Goal: Transaction & Acquisition: Purchase product/service

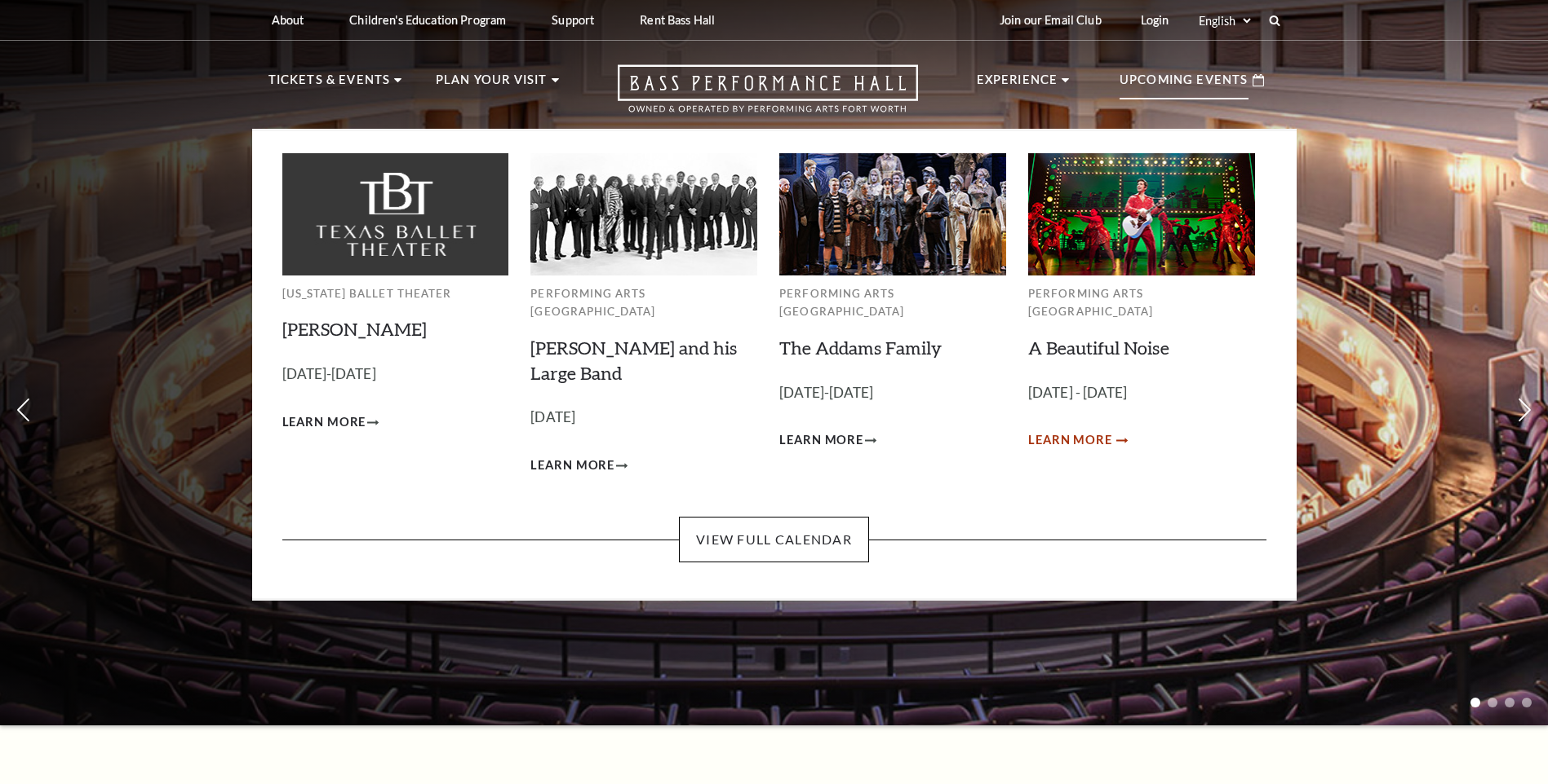
click at [1100, 430] on span "Learn More" at bounding box center [1070, 440] width 84 height 20
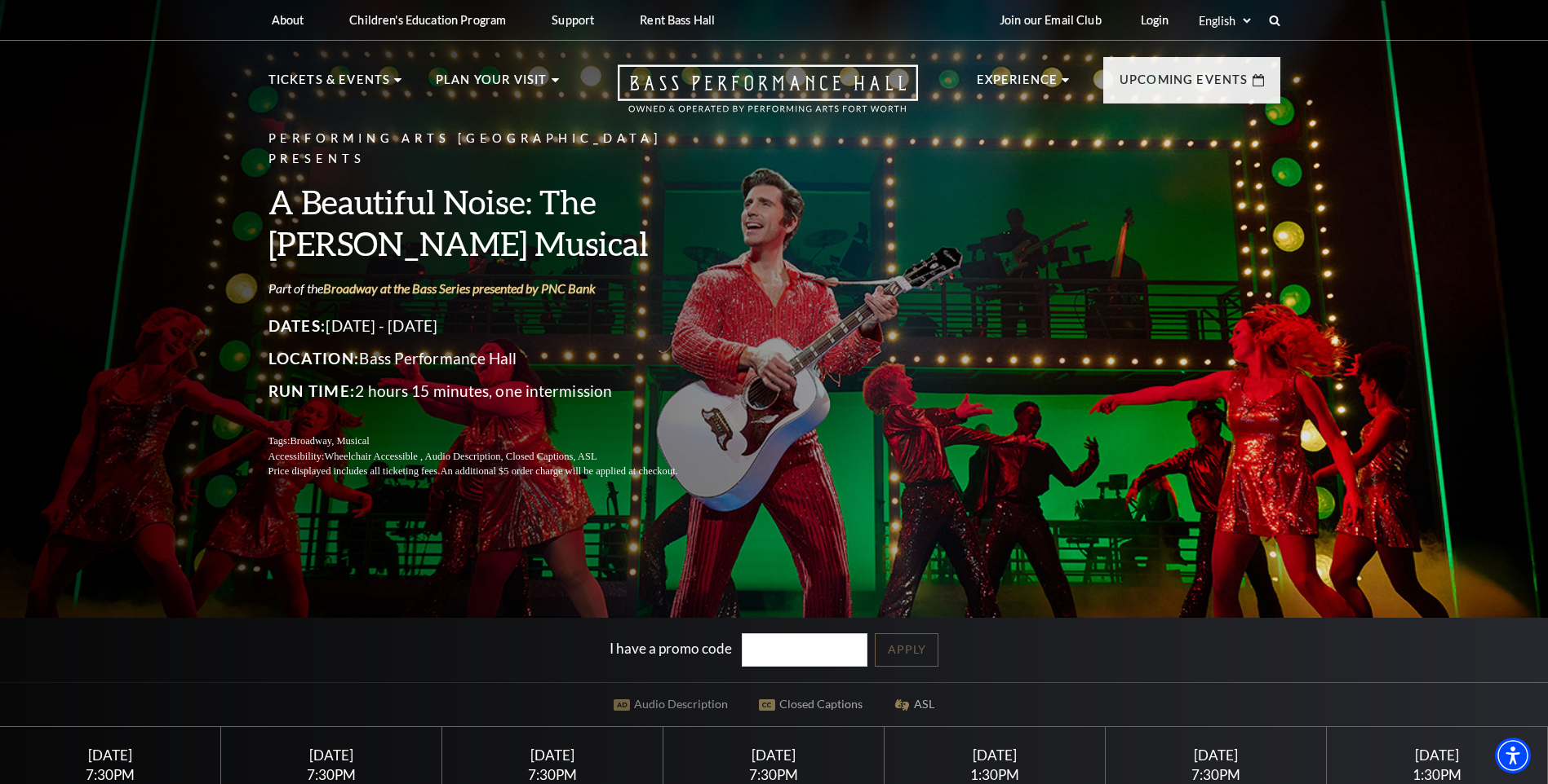
scroll to position [571, 0]
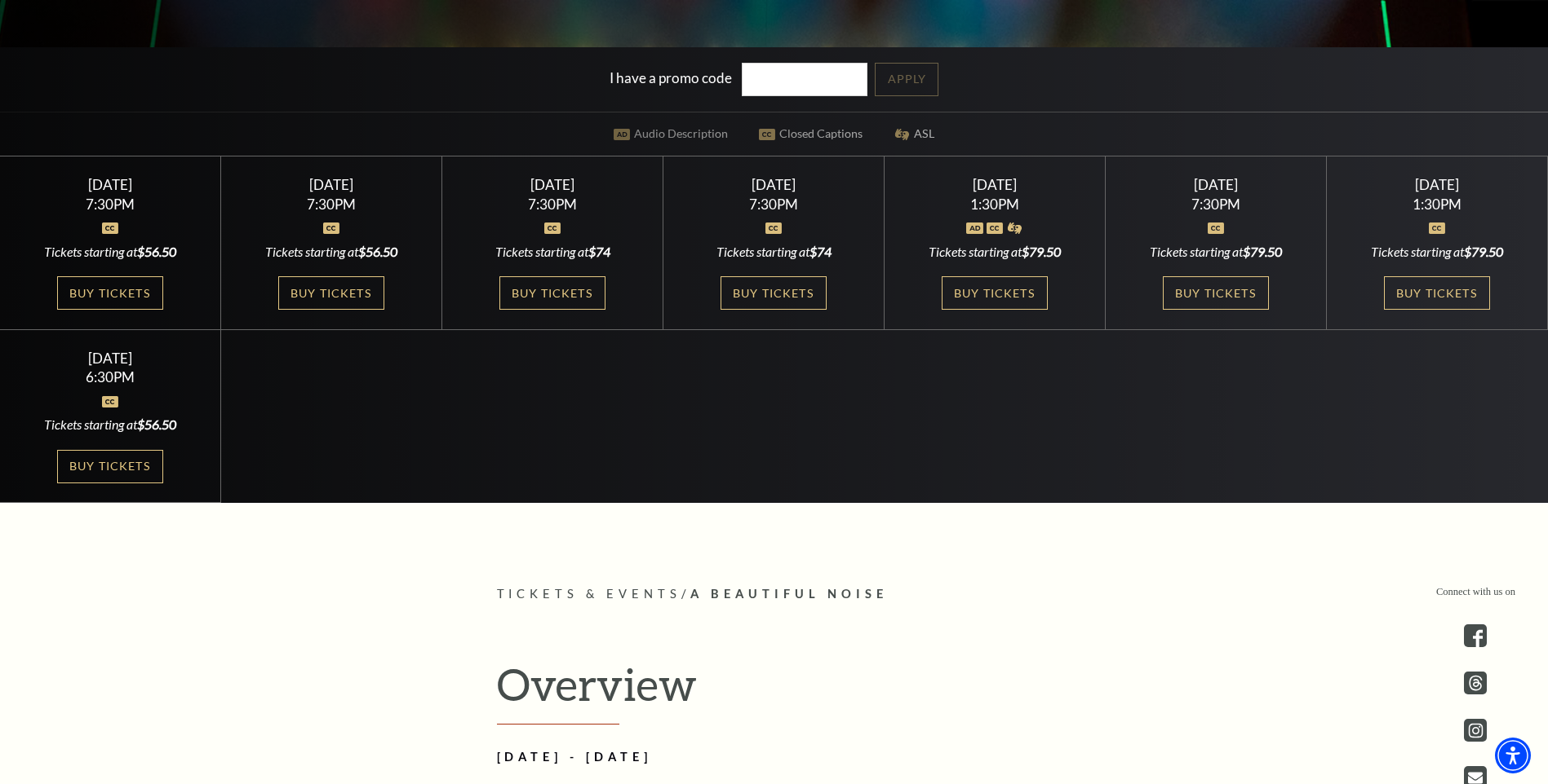
drag, startPoint x: 810, startPoint y: 468, endPoint x: 780, endPoint y: 473, distance: 30.4
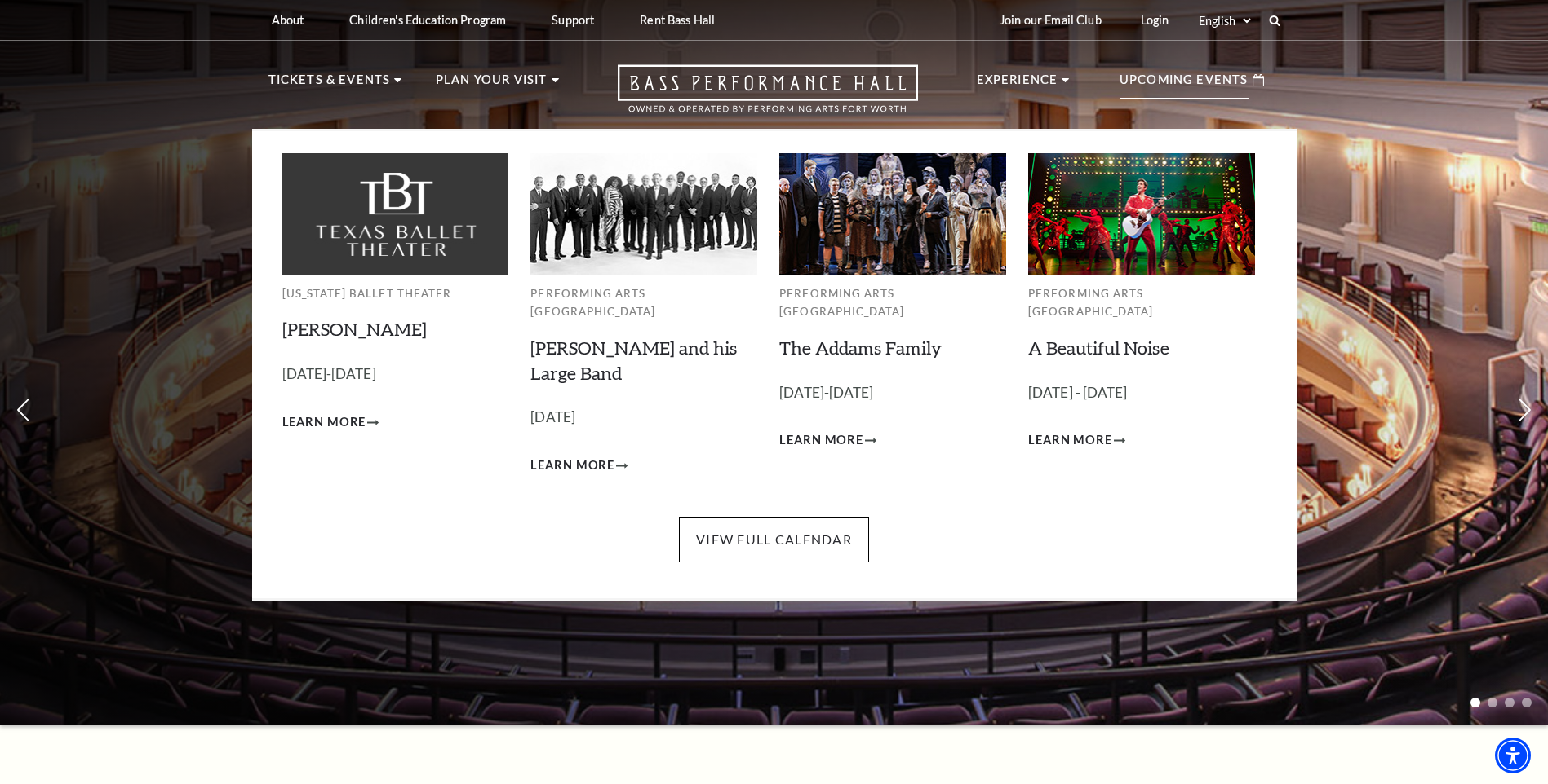
click at [1144, 83] on p "Upcoming Events" at bounding box center [1184, 85] width 129 height 29
click at [829, 530] on link "View Full Calendar" at bounding box center [774, 540] width 190 height 46
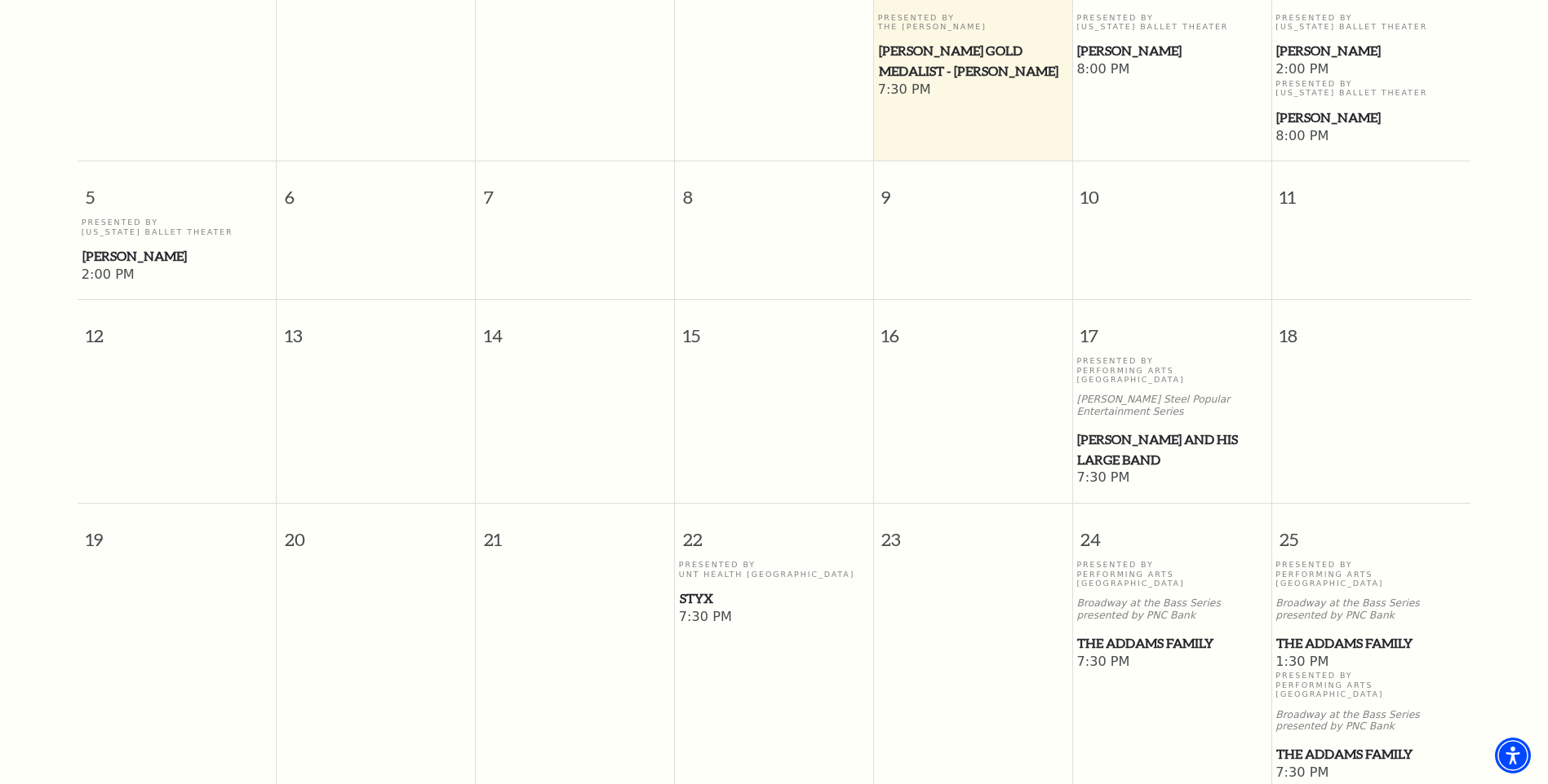
scroll to position [634, 0]
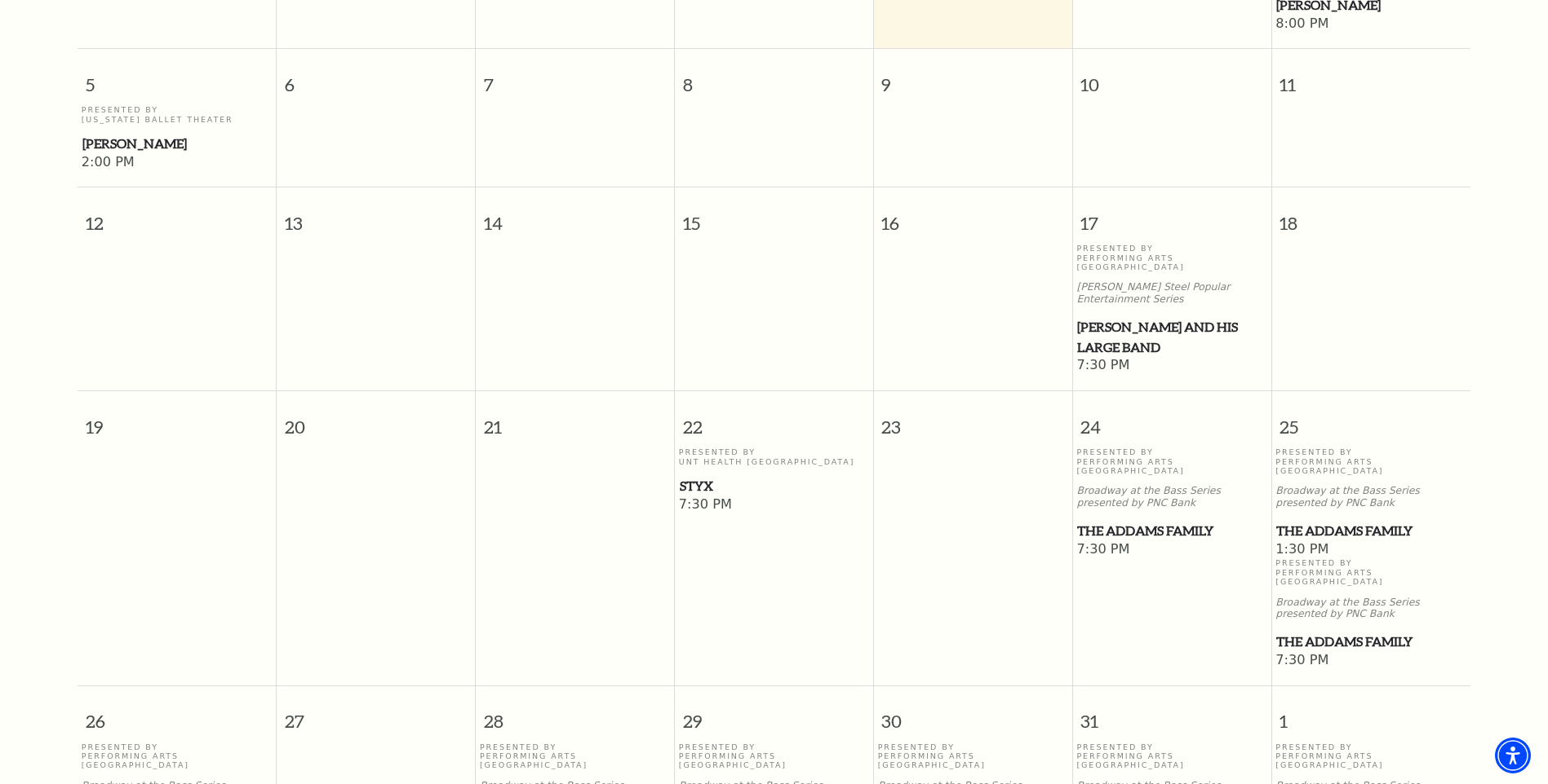
click at [1151, 521] on span "The Addams Family" at bounding box center [1171, 530] width 188 height 20
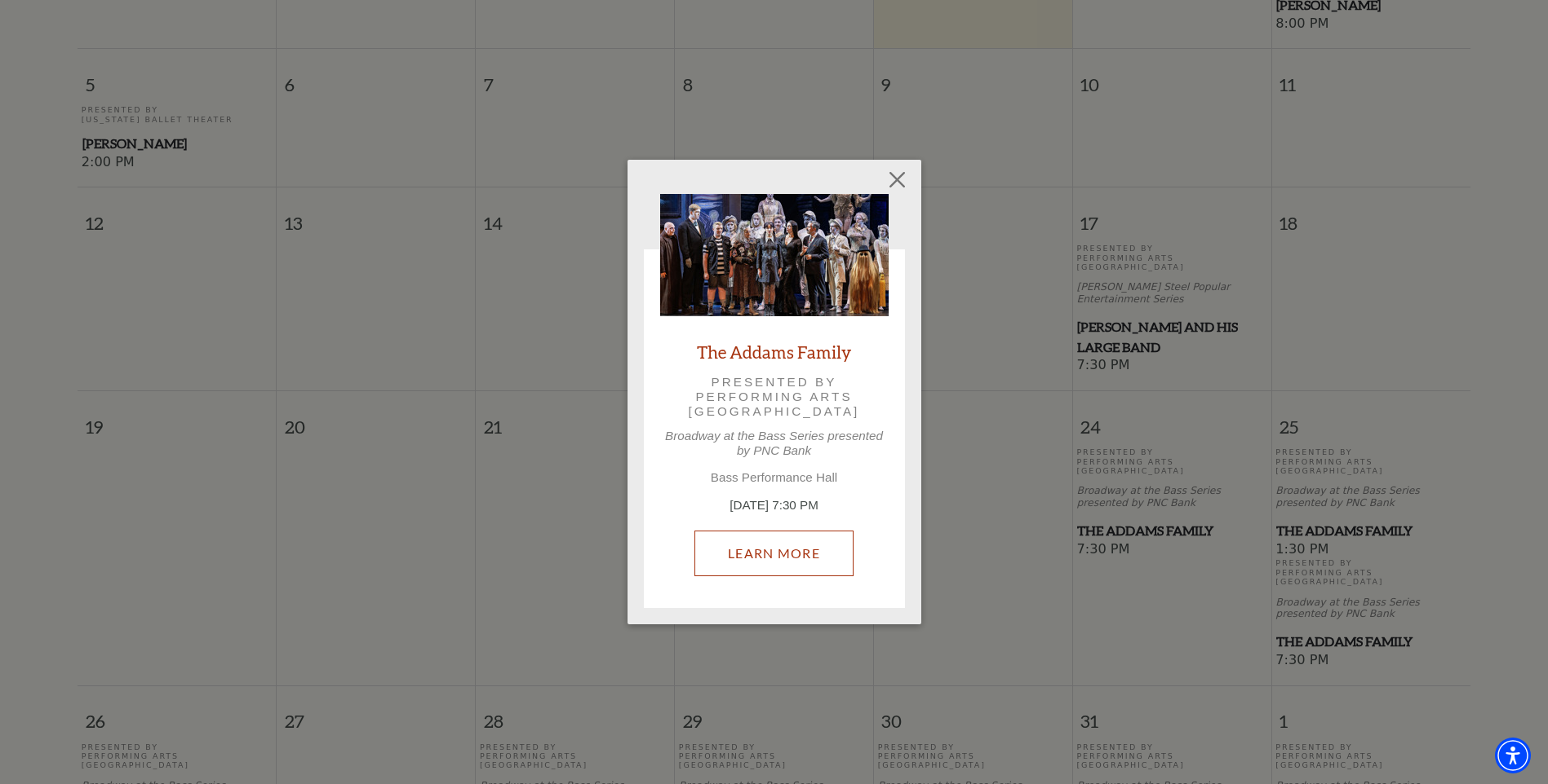
click at [753, 562] on link "Learn More" at bounding box center [773, 554] width 159 height 46
click at [904, 180] on button "Close" at bounding box center [897, 179] width 31 height 31
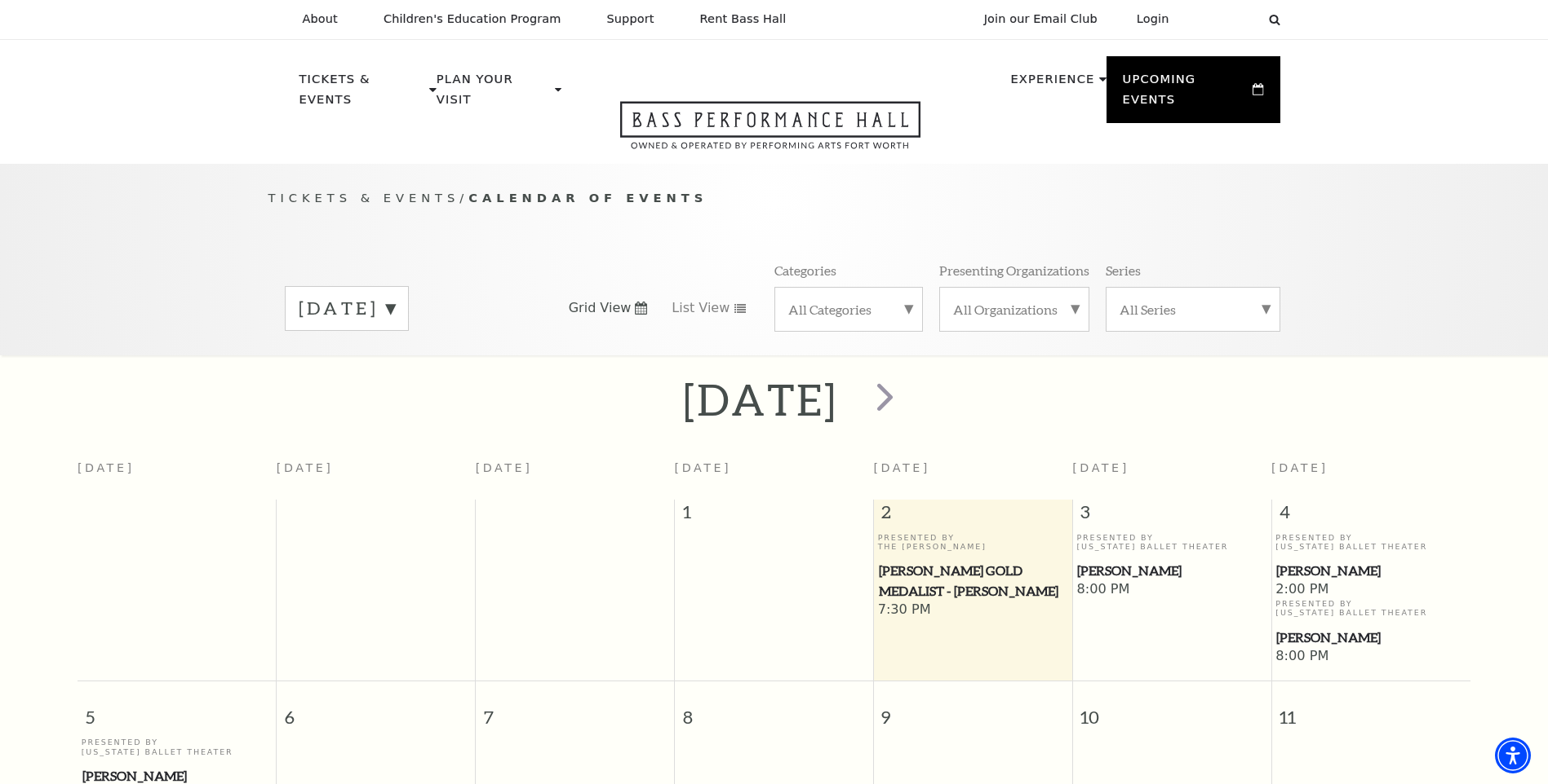
scroll to position [0, 0]
click at [1085, 296] on div "All Organizations" at bounding box center [1015, 310] width 150 height 45
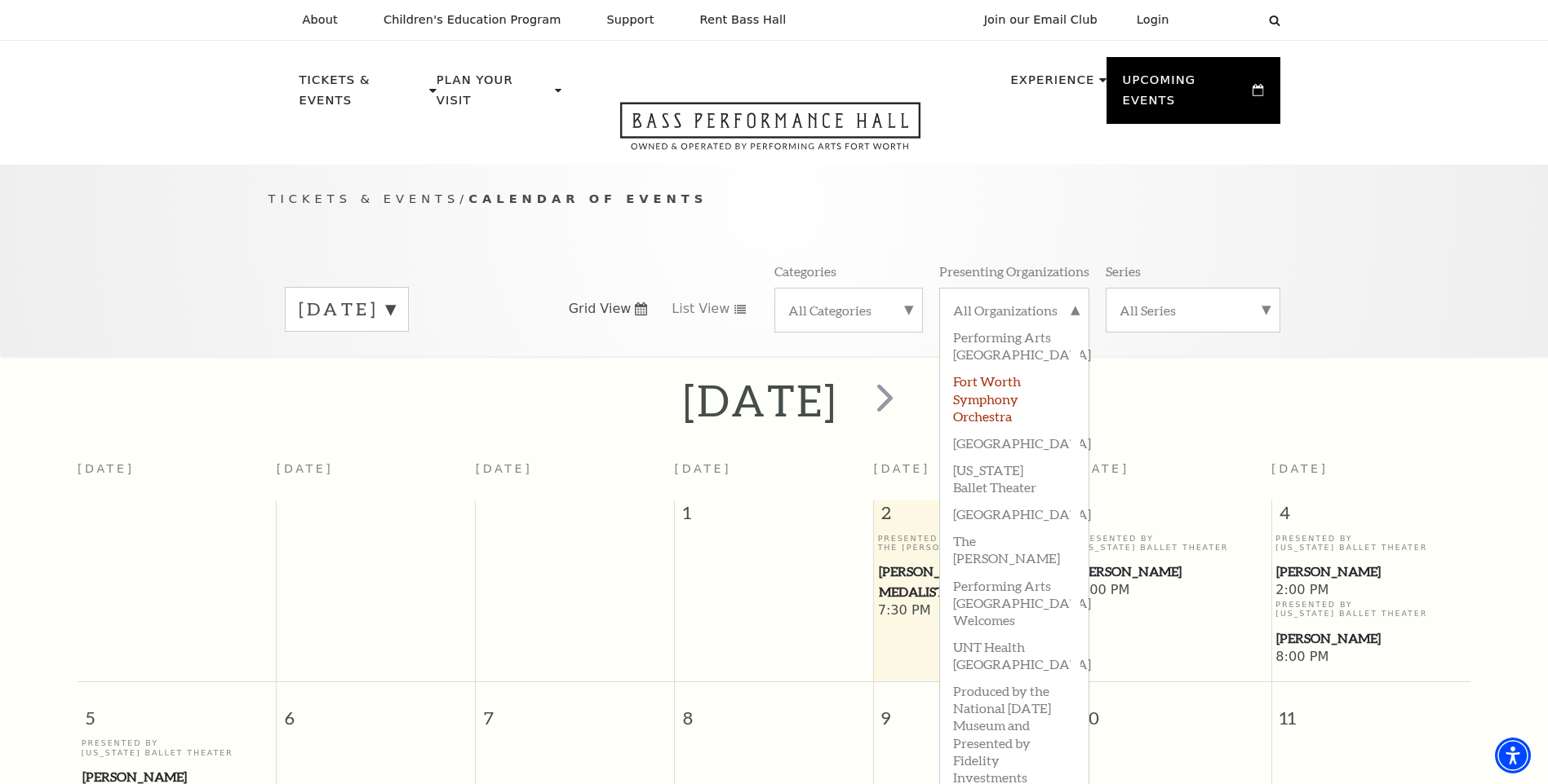
click at [1008, 388] on label "Fort Worth Symphony Orchestra" at bounding box center [1014, 397] width 123 height 61
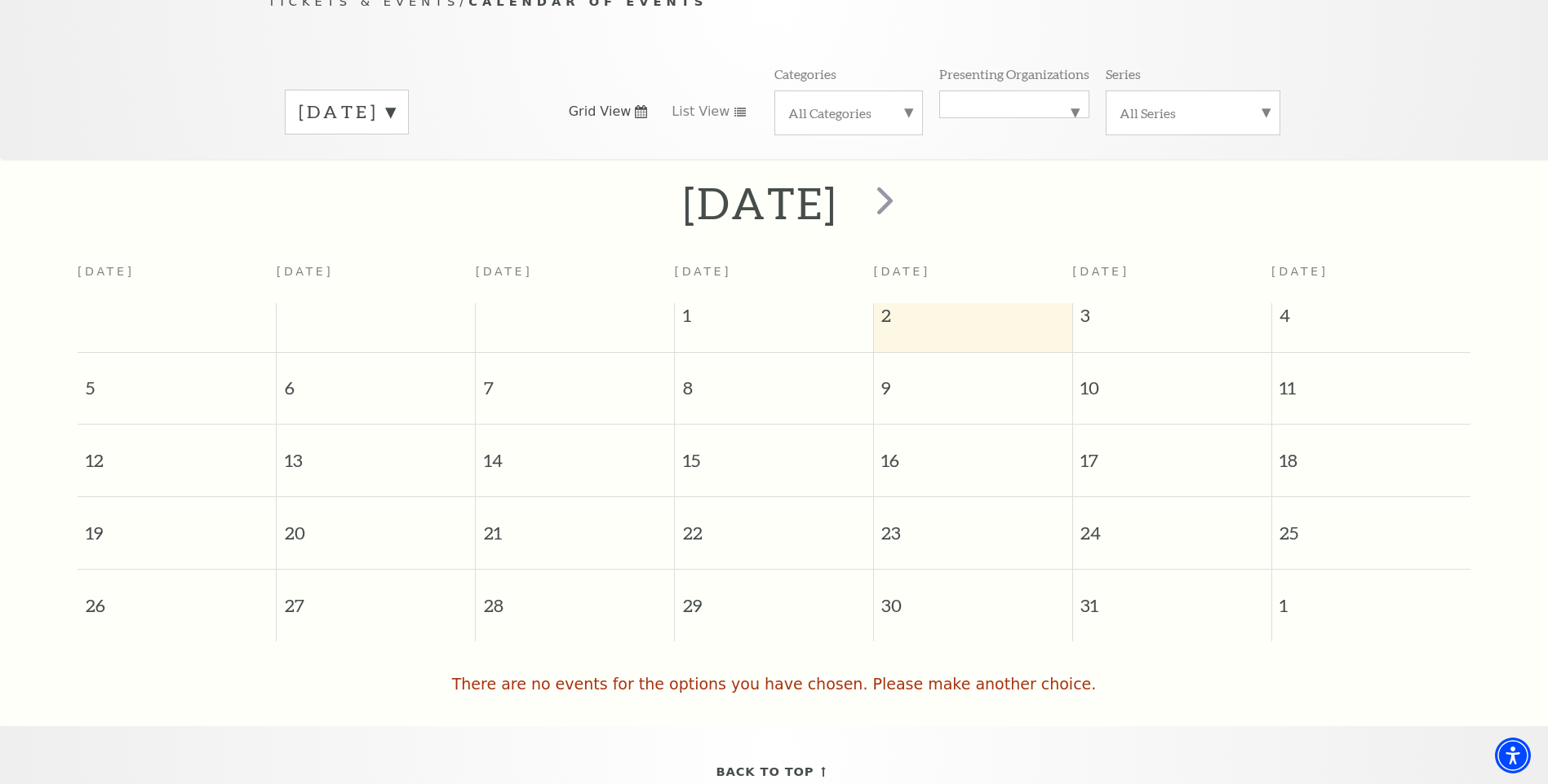
scroll to position [226, 0]
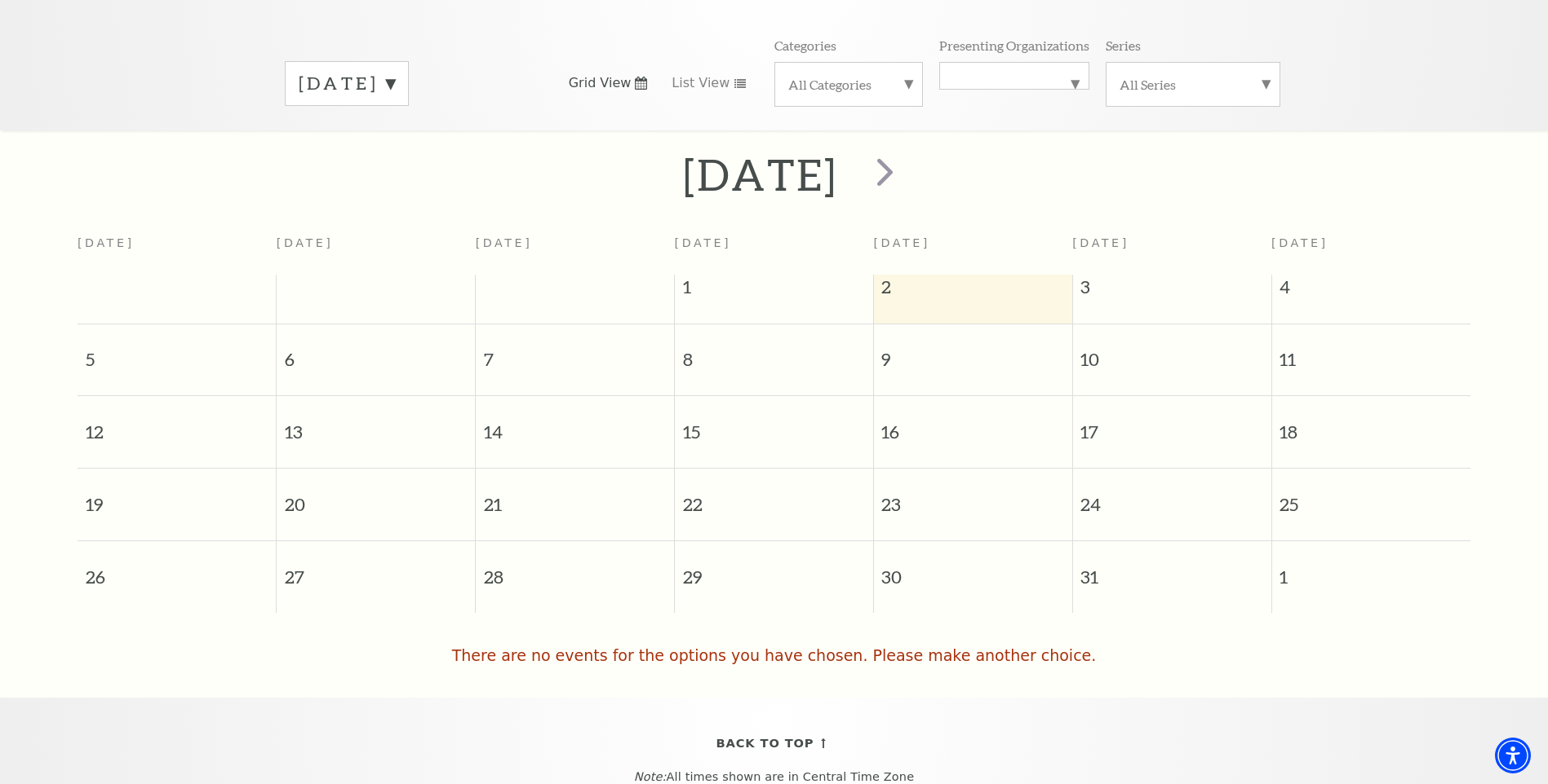
click at [409, 61] on div "October 2025" at bounding box center [346, 83] width 124 height 45
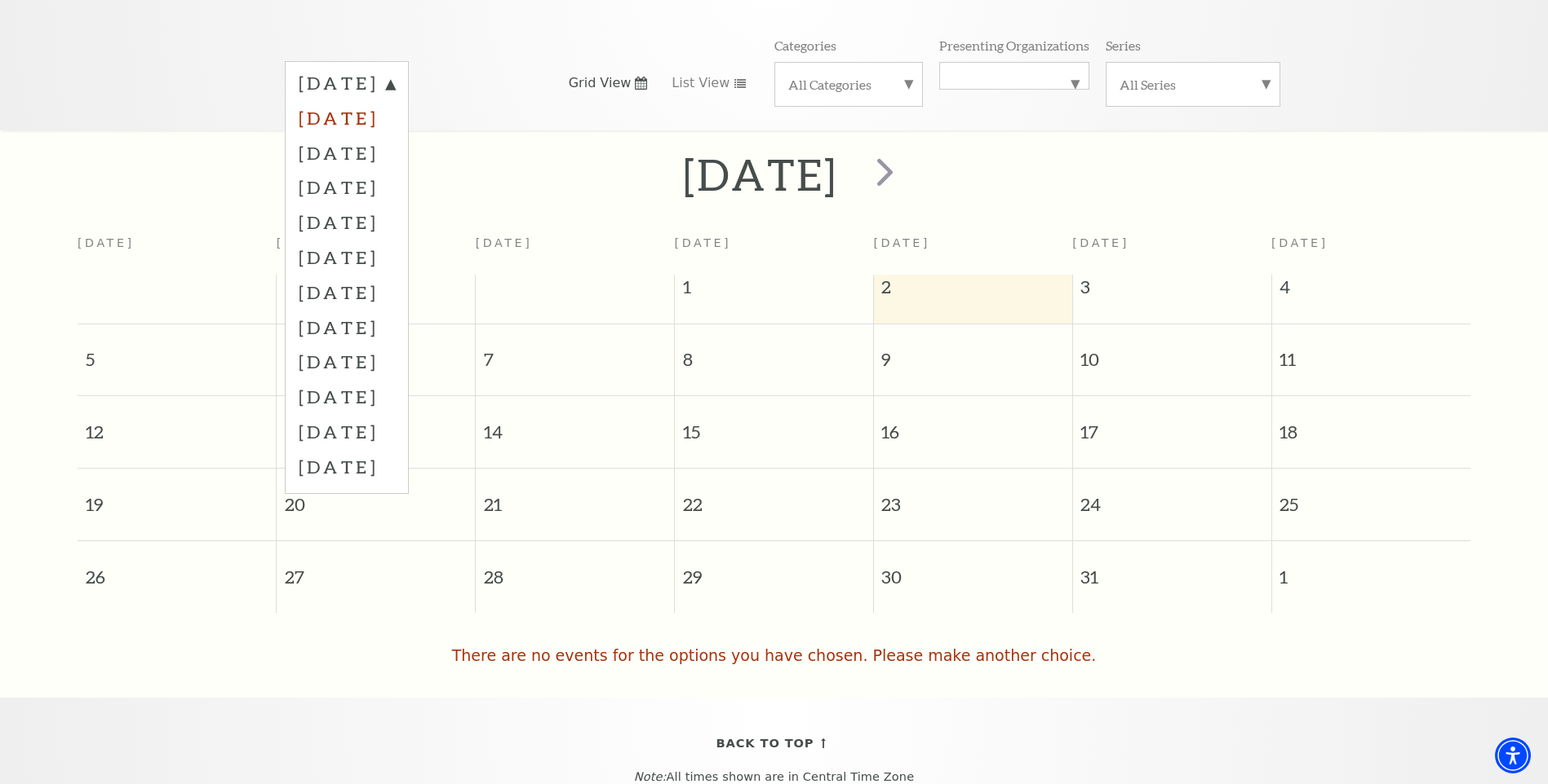
click at [395, 101] on label "November 2025" at bounding box center [346, 118] width 96 height 35
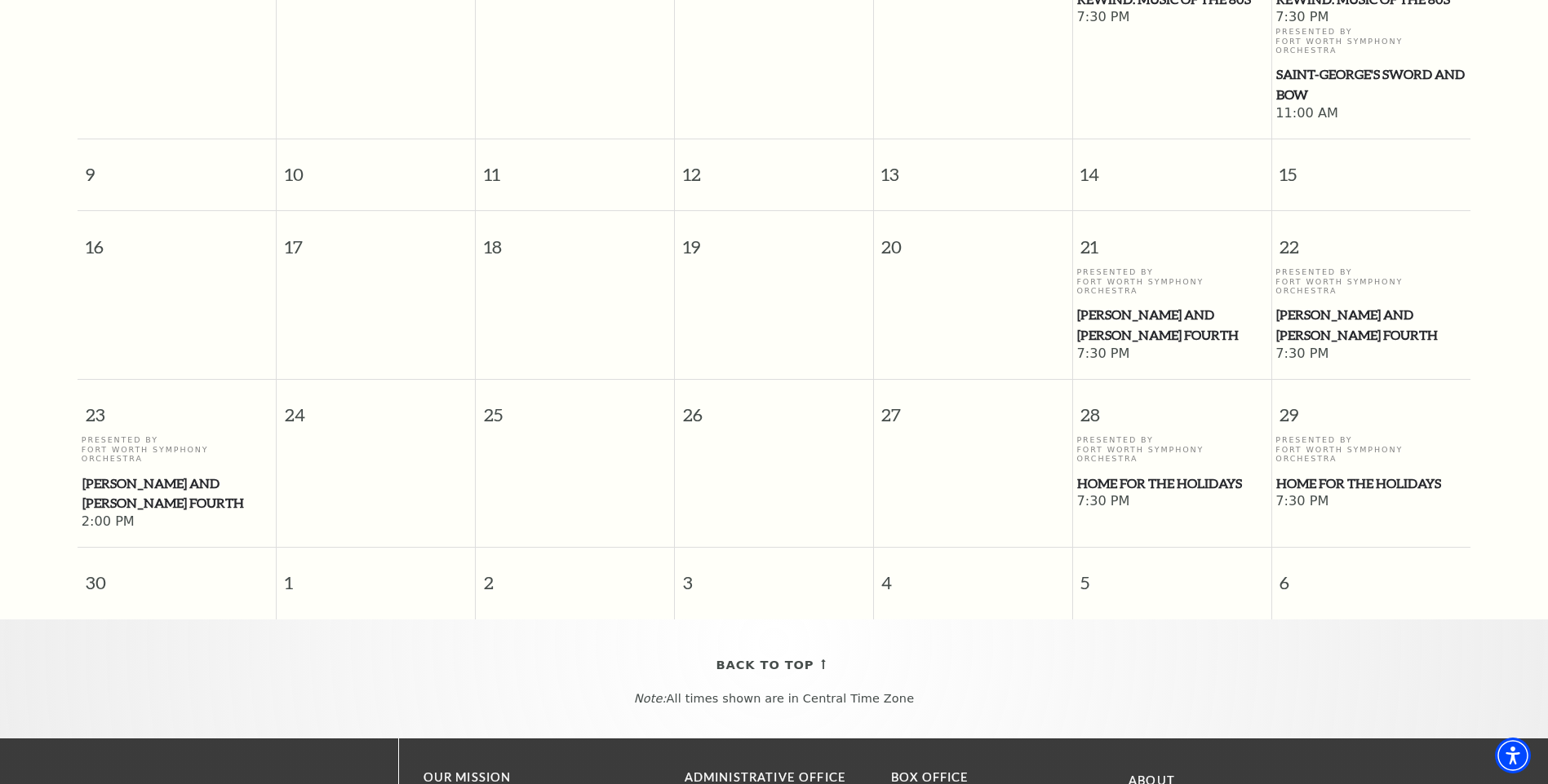
scroll to position [715, 0]
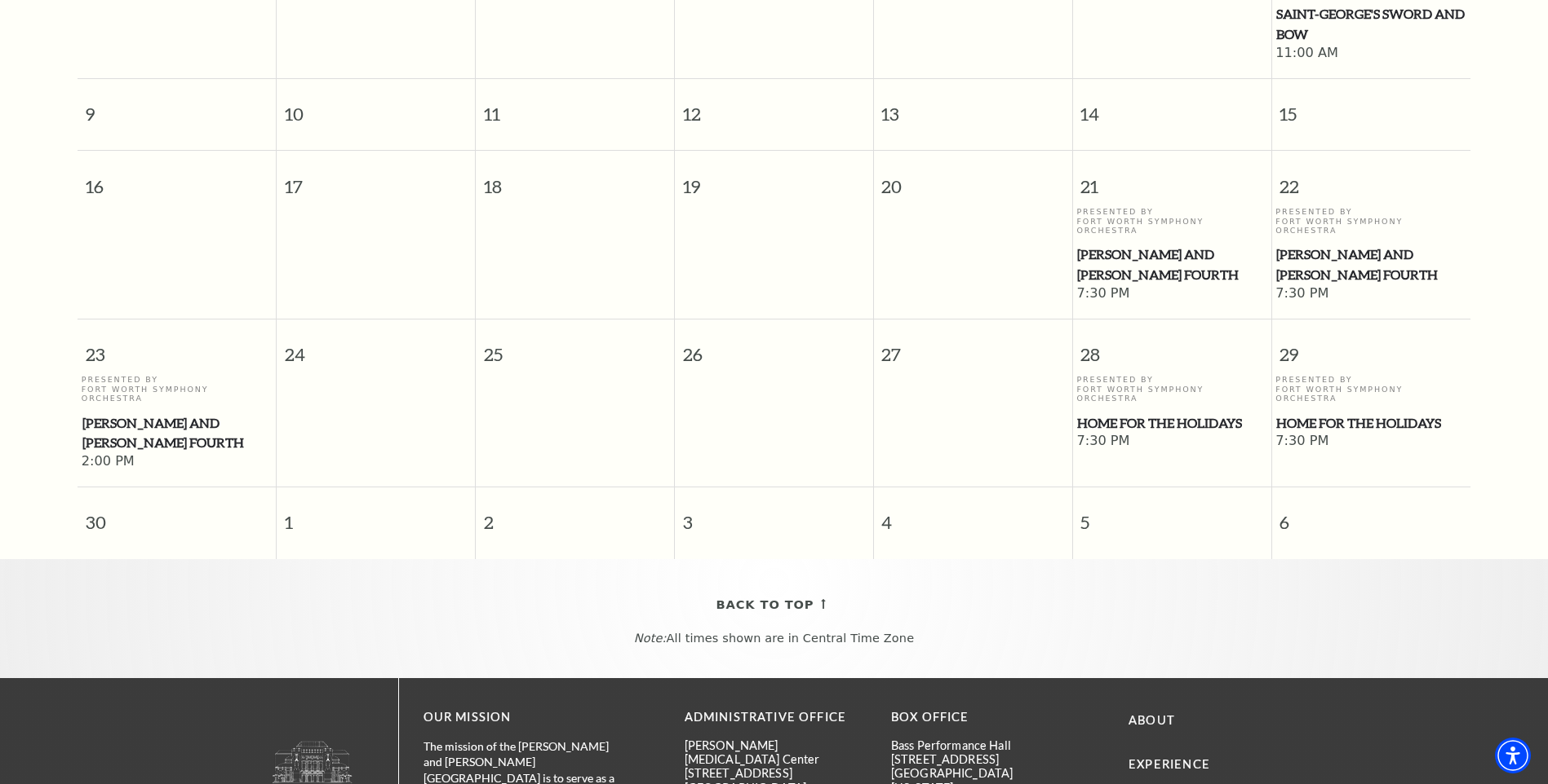
click at [1183, 413] on span "Home for the Holidays" at bounding box center [1171, 423] width 188 height 20
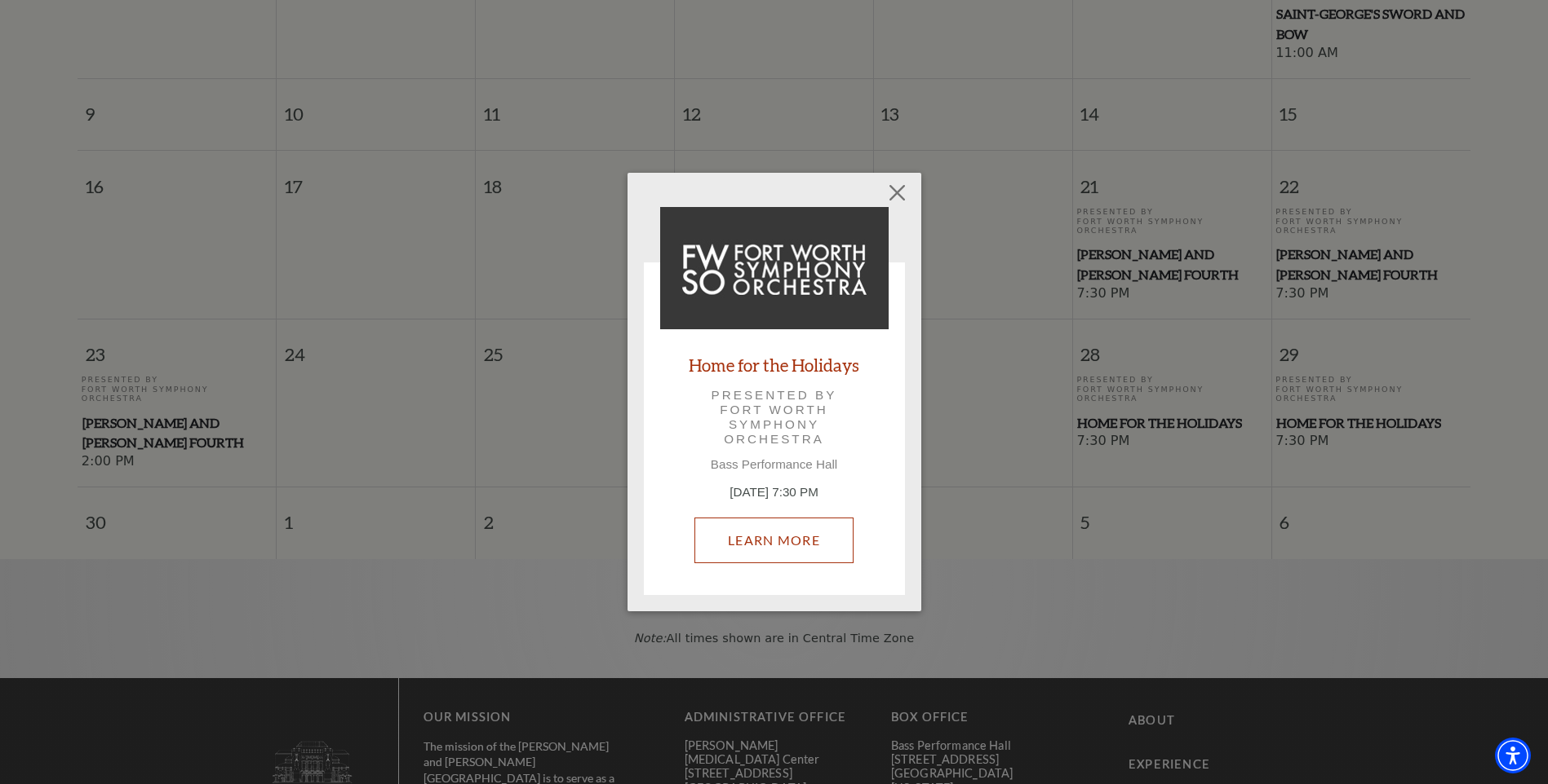
click at [749, 531] on link "Learn More" at bounding box center [773, 541] width 159 height 46
click at [893, 187] on button "Close" at bounding box center [897, 192] width 31 height 31
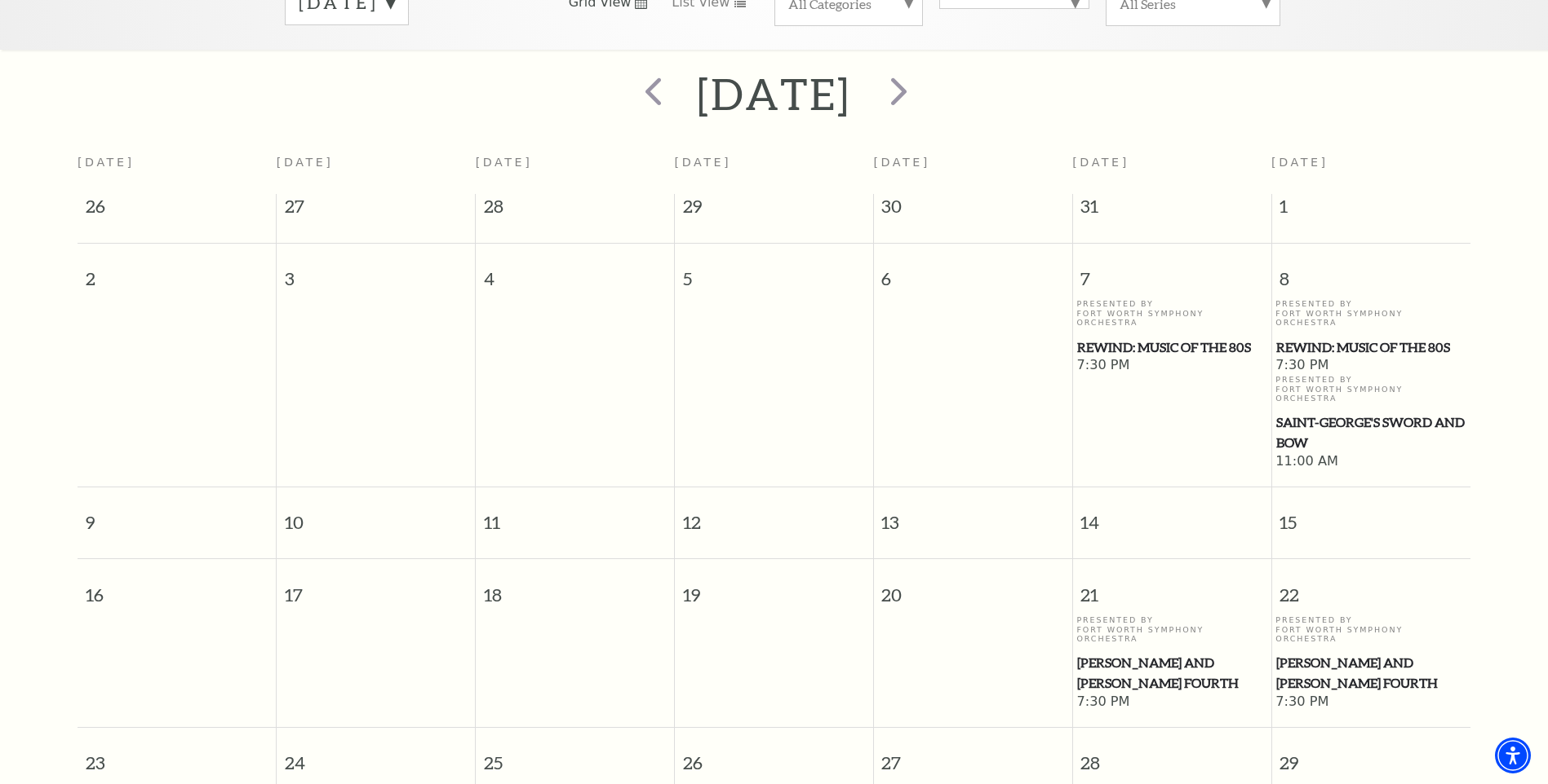
scroll to position [0, 0]
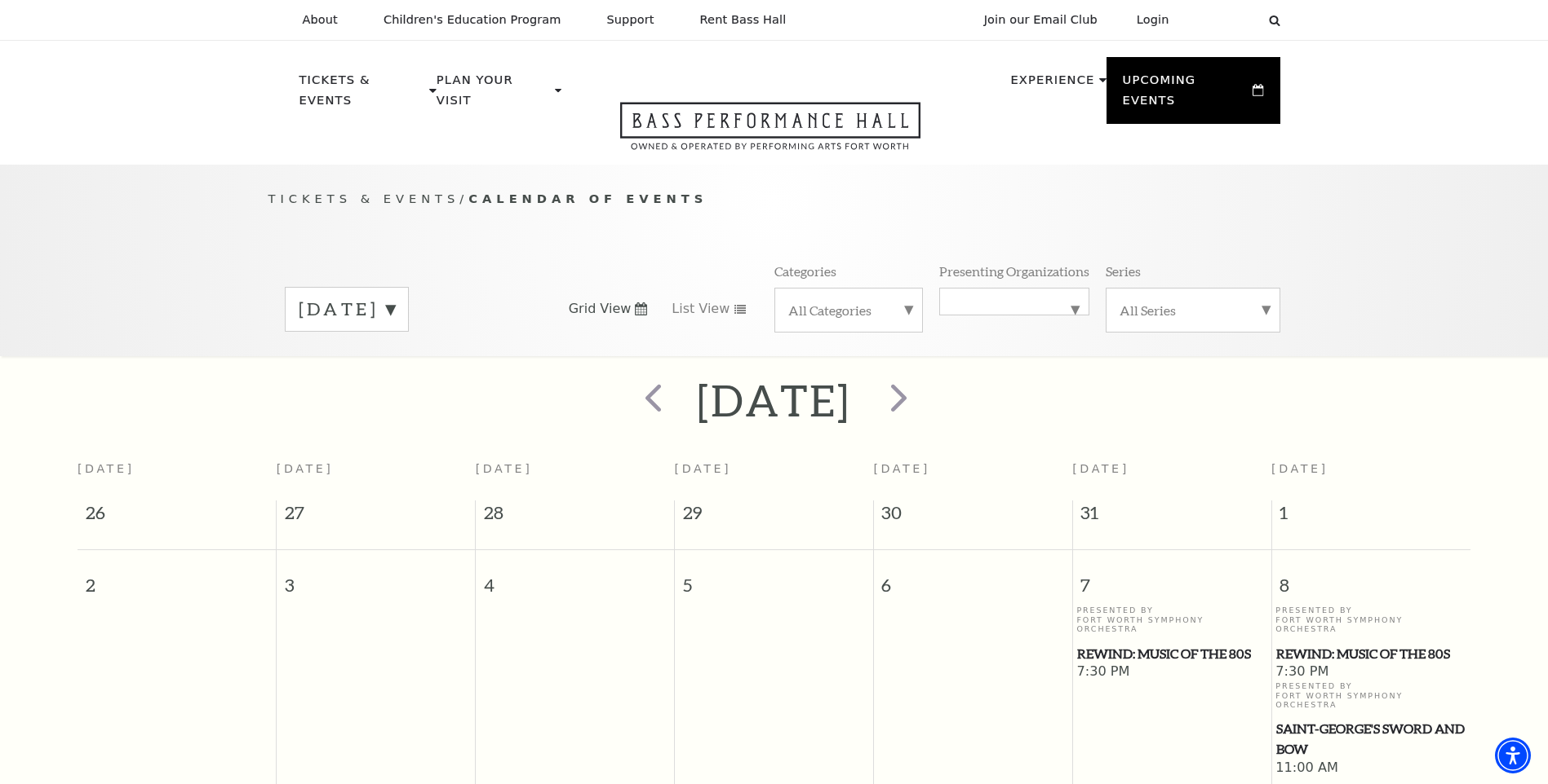
click at [1018, 301] on label "Fort Worth Symphony Orchestra" at bounding box center [1014, 301] width 123 height 0
click at [984, 458] on label "Texas Ballet Theater" at bounding box center [1014, 478] width 123 height 44
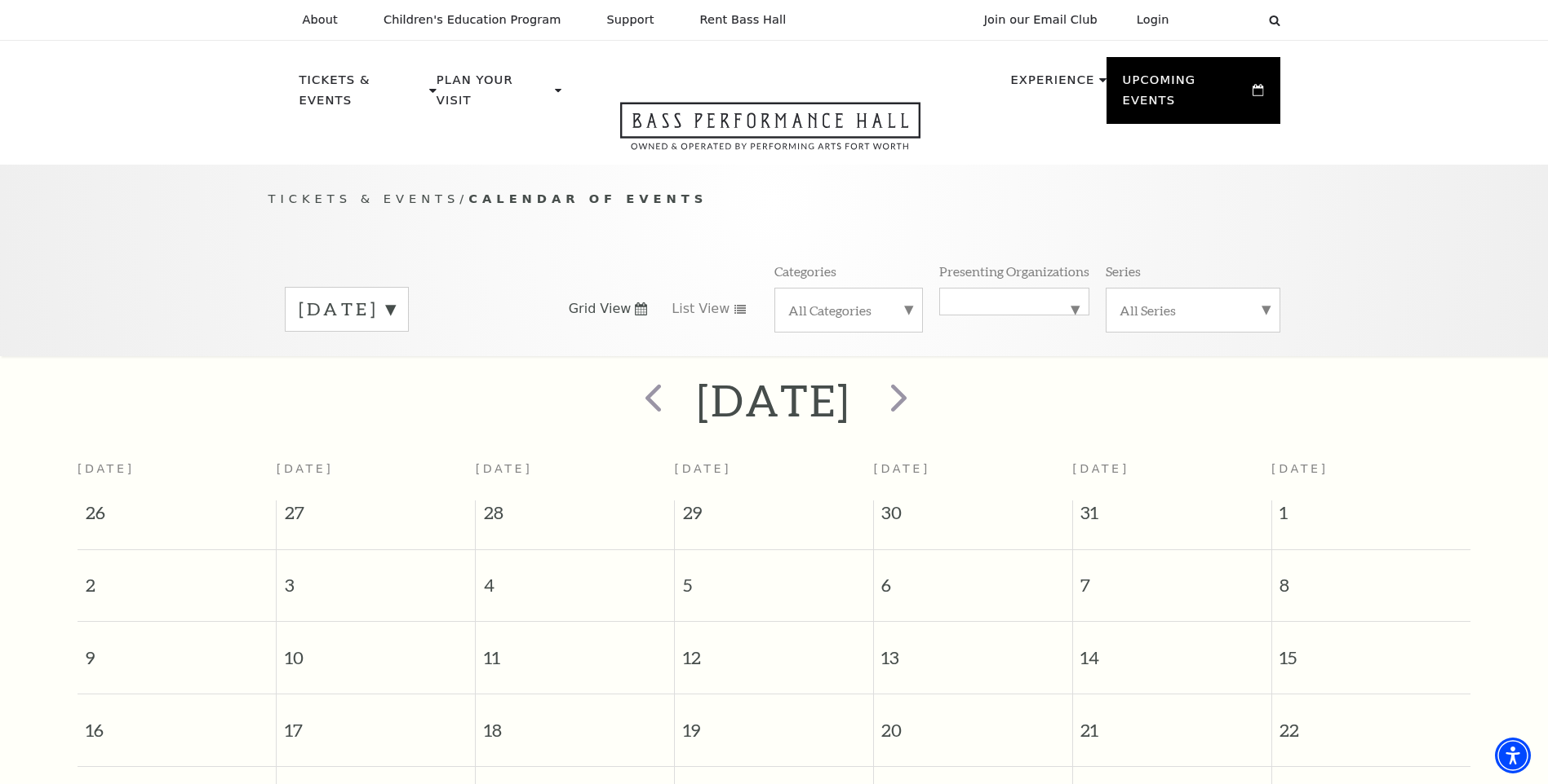
scroll to position [144, 0]
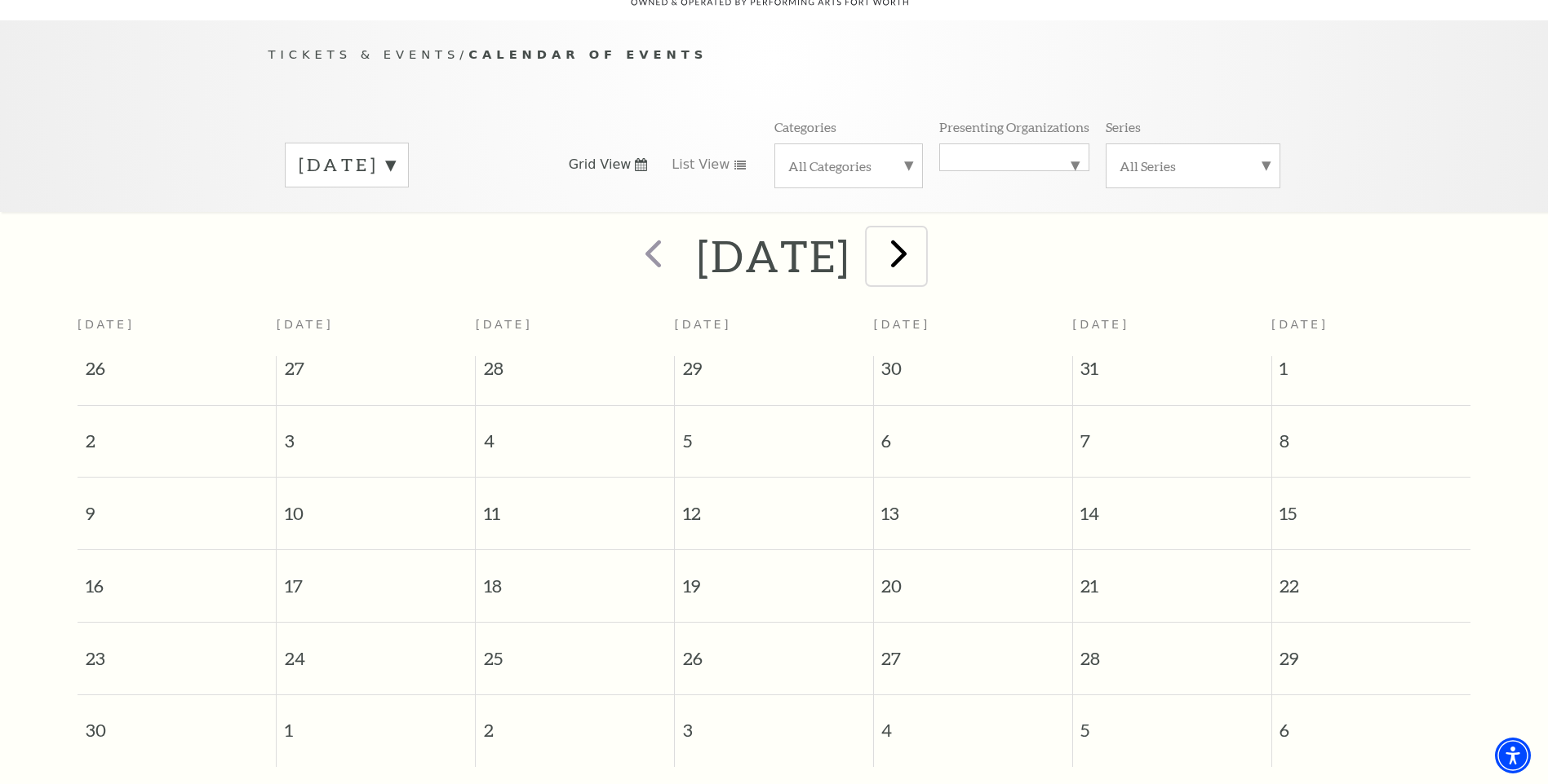
click at [921, 230] on span "next" at bounding box center [899, 253] width 47 height 47
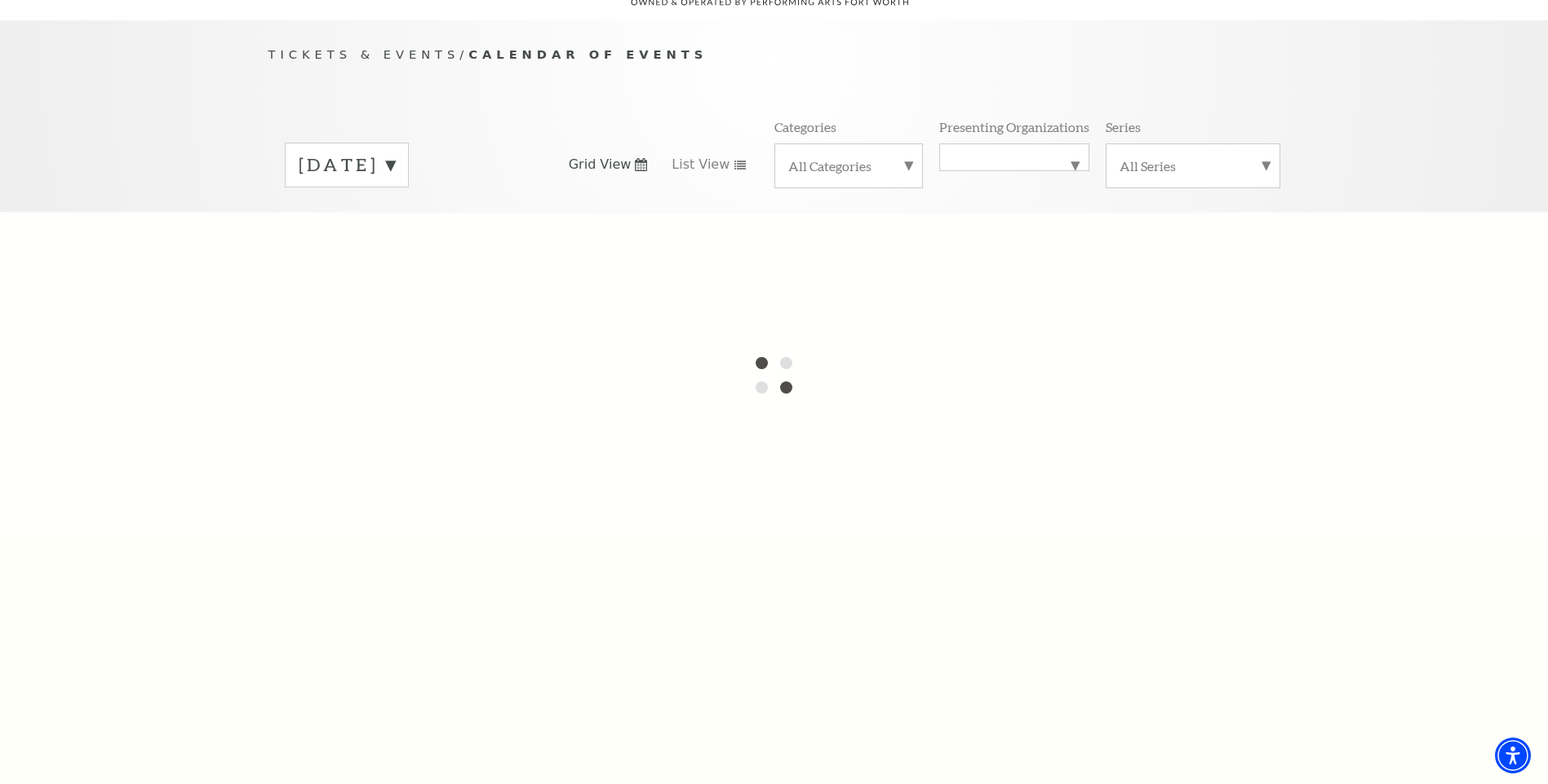
click at [395, 152] on label "November 2025" at bounding box center [346, 164] width 96 height 26
click at [447, 214] on div at bounding box center [774, 374] width 1548 height 326
click at [574, 72] on div "Tickets & Events / Calendar of Events October 2025 November 2025 December 2025 …" at bounding box center [774, 127] width 1044 height 166
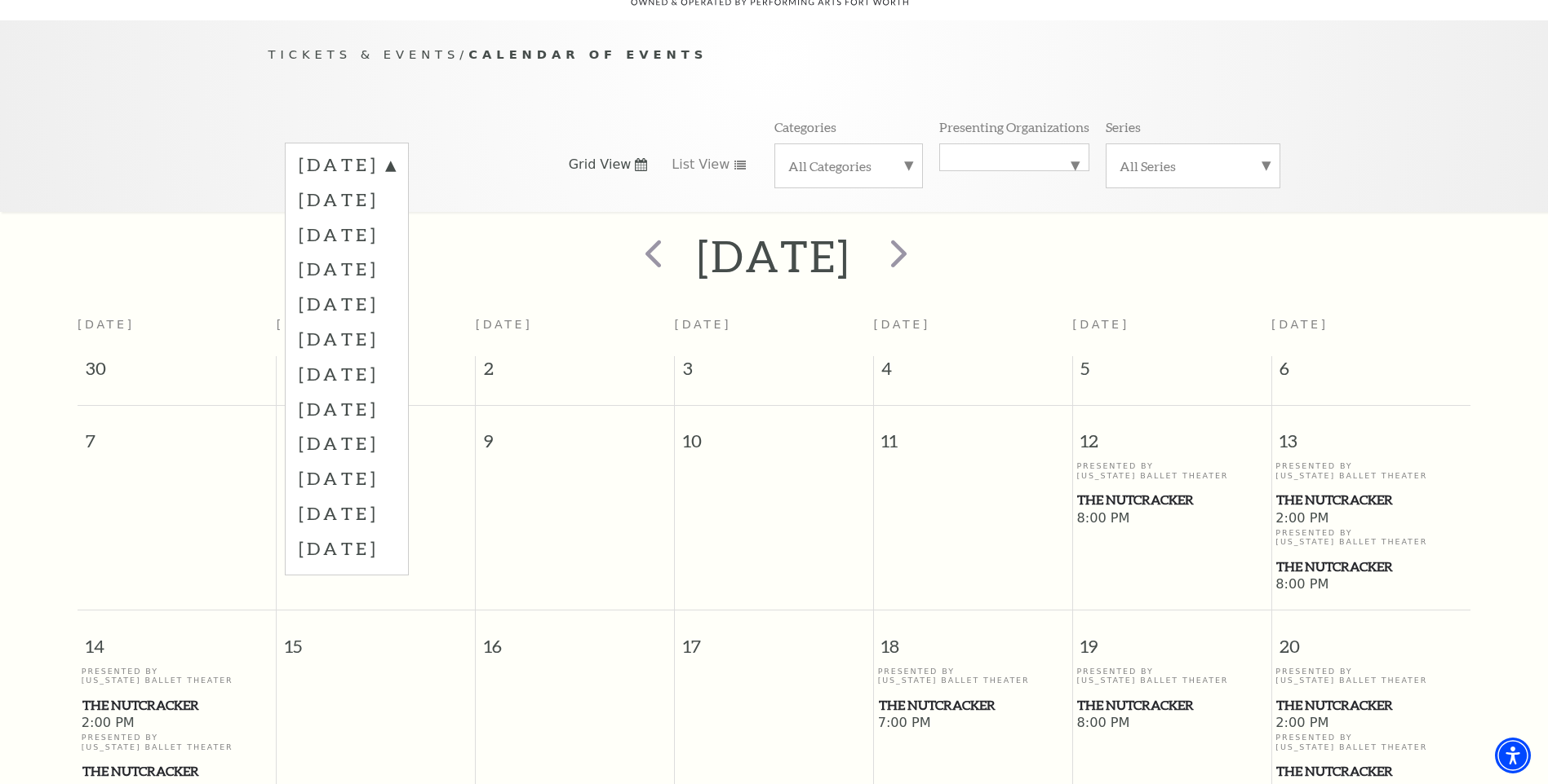
click at [192, 667] on p "Presented By Texas Ballet Theater" at bounding box center [177, 677] width 191 height 19
click at [395, 153] on label "October 2025" at bounding box center [346, 166] width 96 height 29
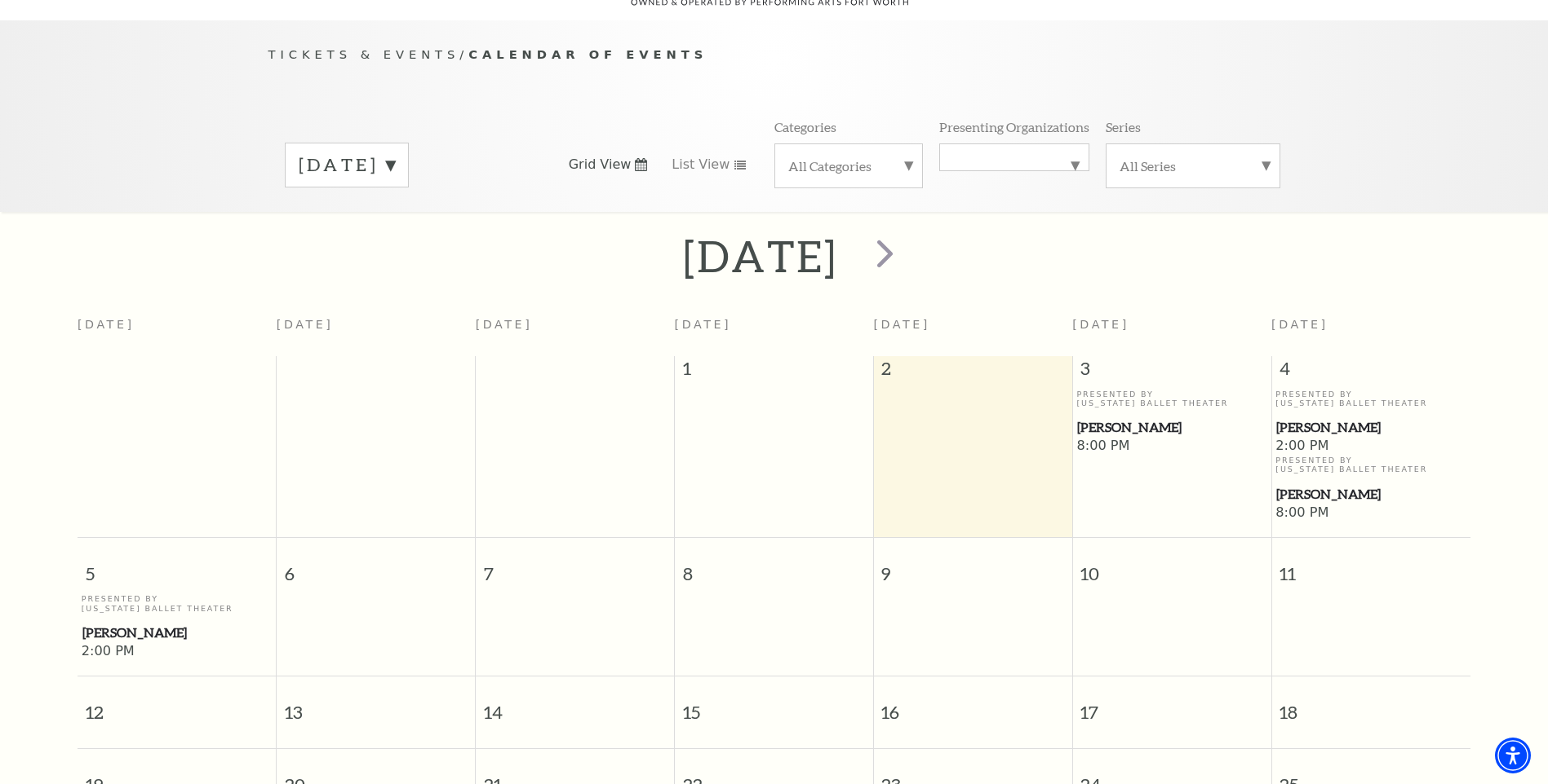
click at [409, 162] on div "October 2025" at bounding box center [346, 164] width 124 height 45
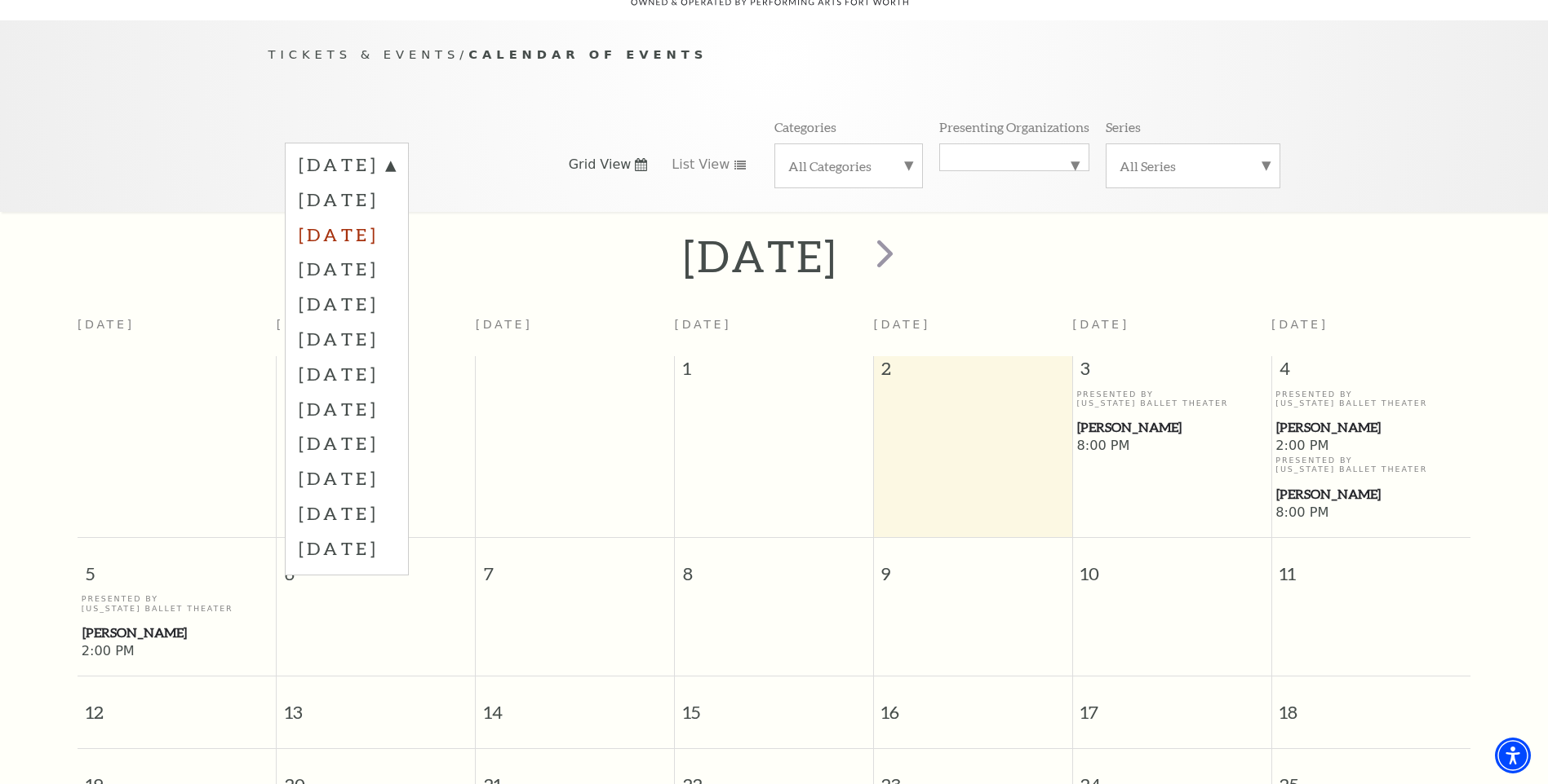
click at [383, 222] on label "December 2025" at bounding box center [346, 234] width 96 height 35
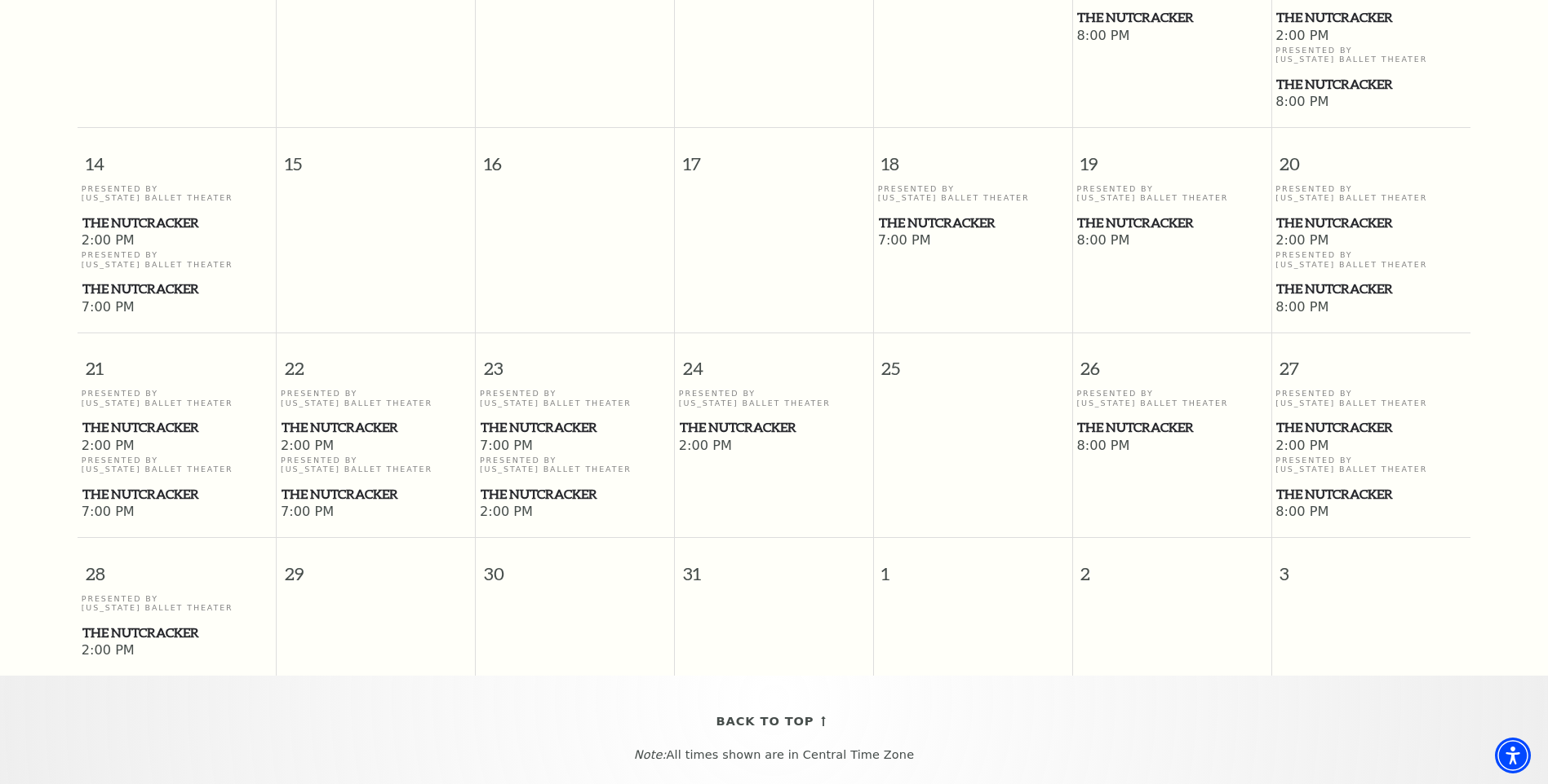
scroll to position [634, 0]
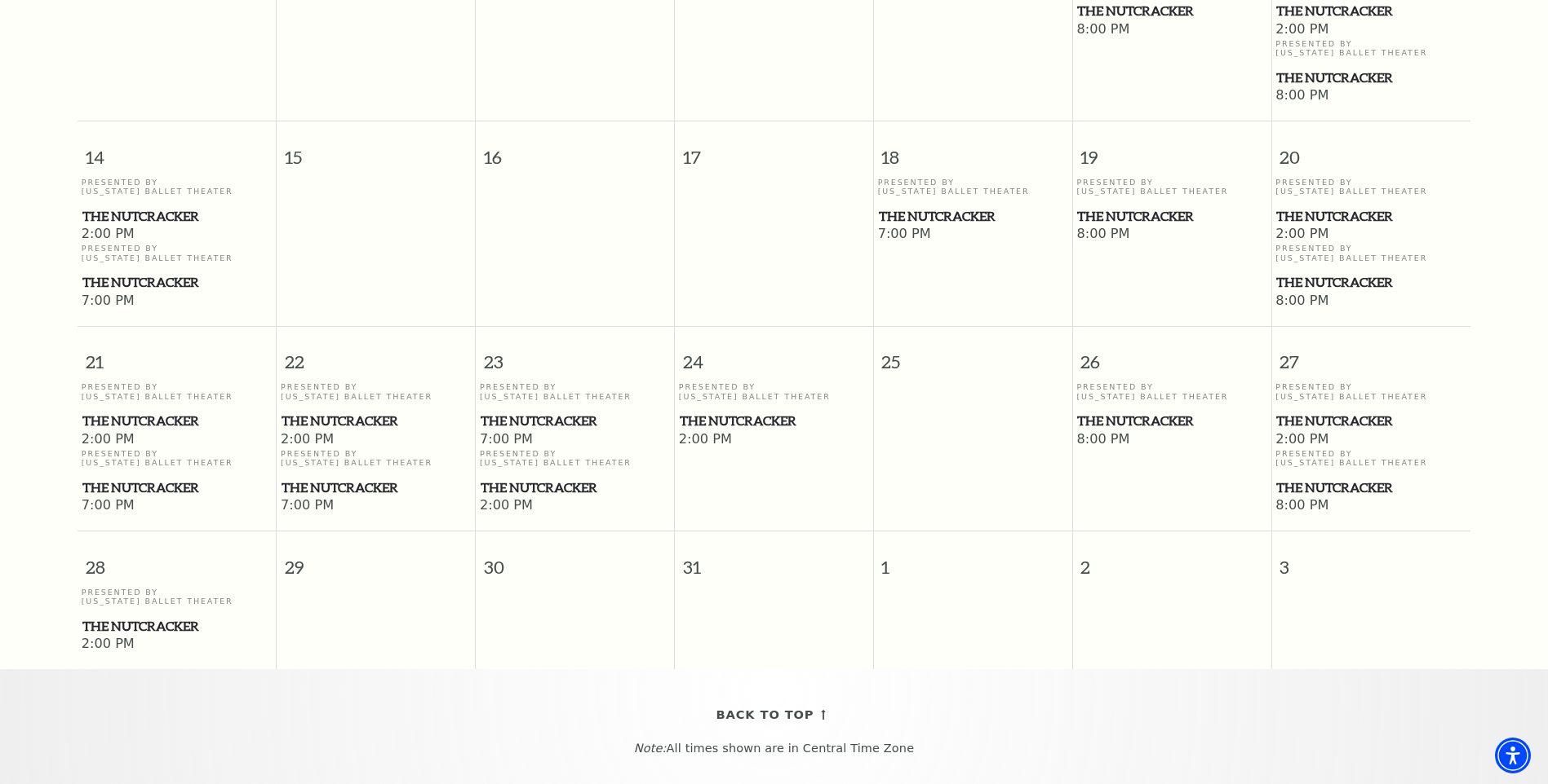
click at [721, 416] on span "The Nutcracker" at bounding box center [774, 420] width 188 height 20
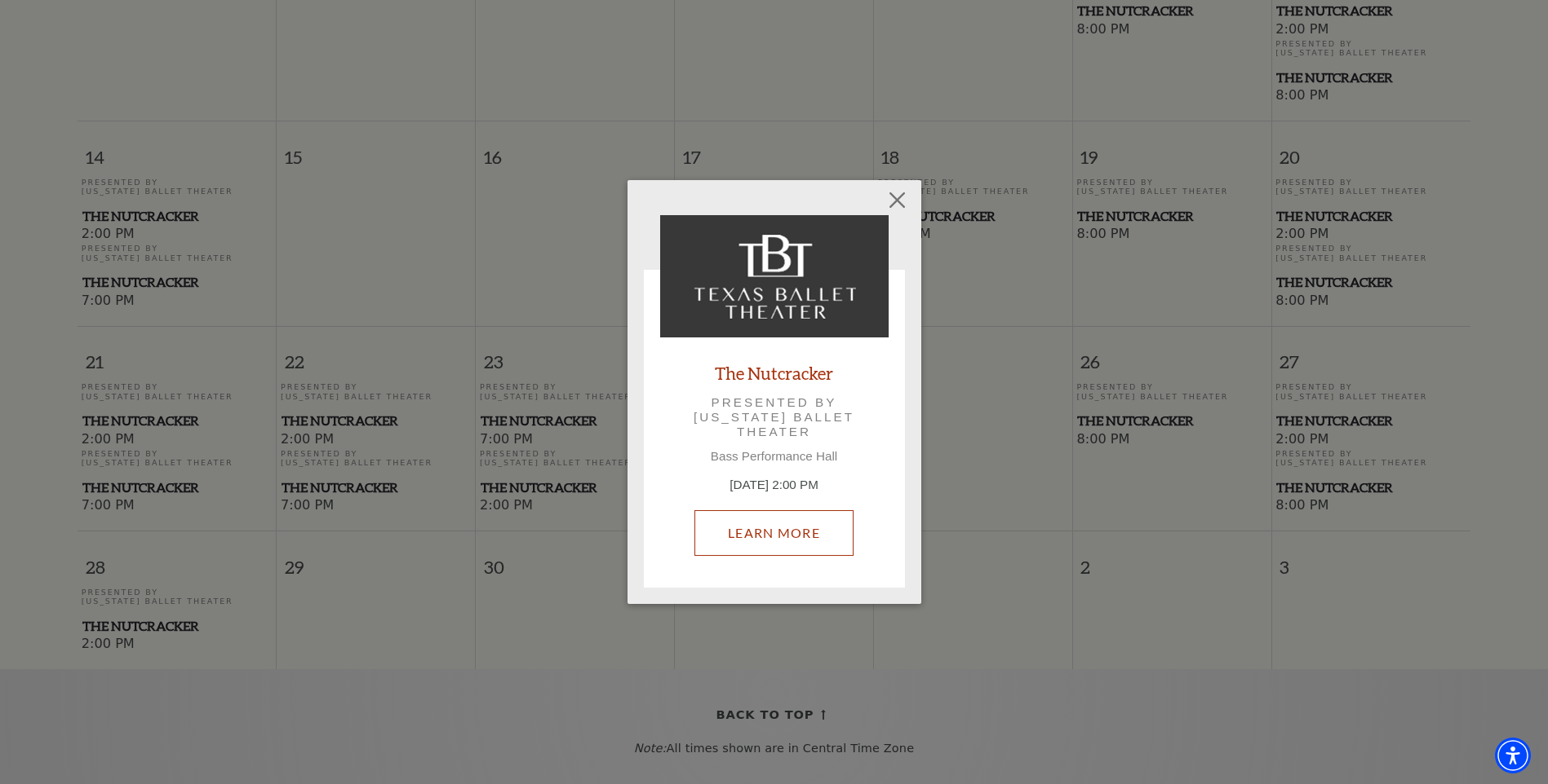
click at [736, 526] on link "Learn More" at bounding box center [773, 533] width 159 height 46
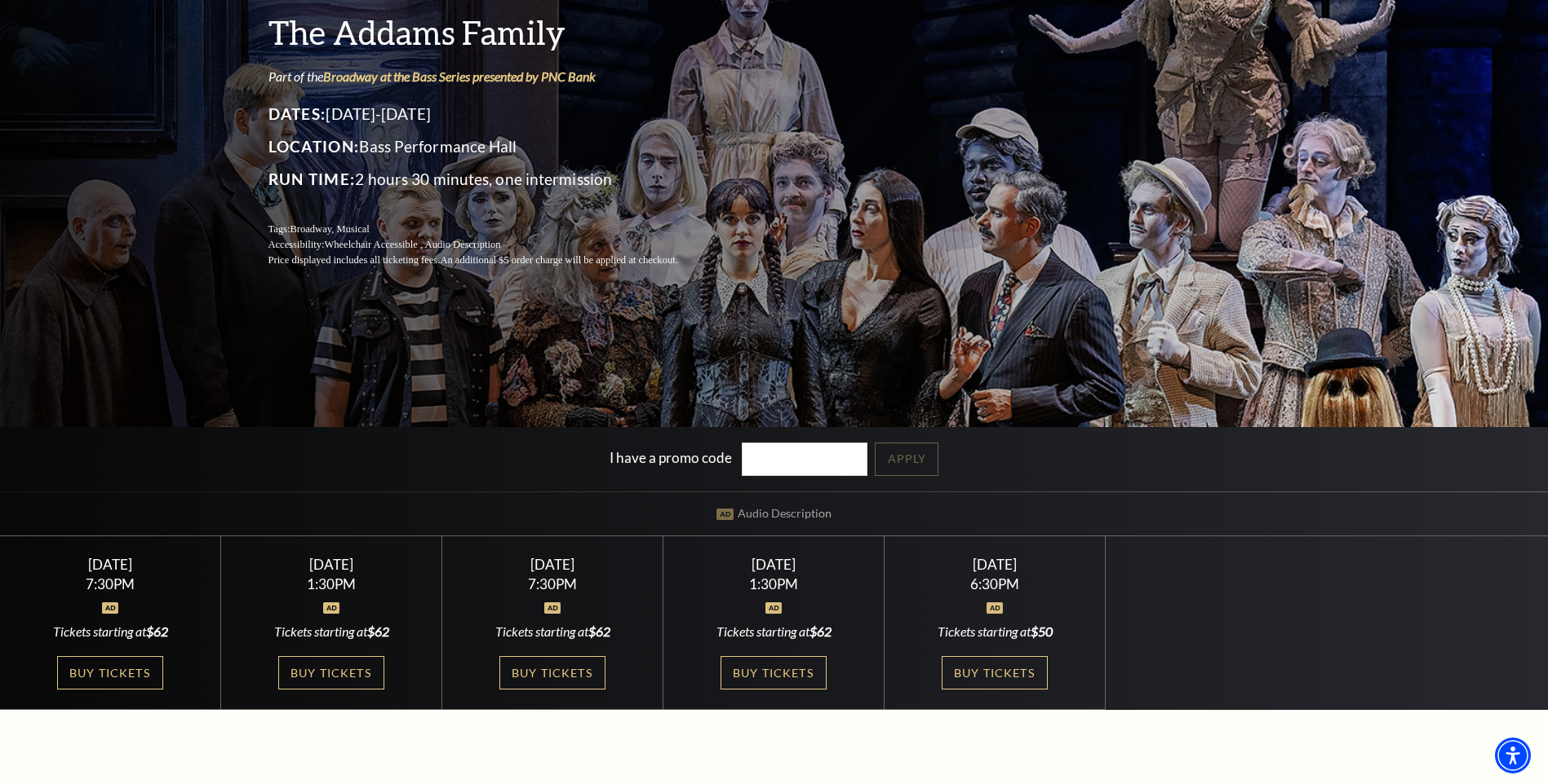
scroll to position [326, 0]
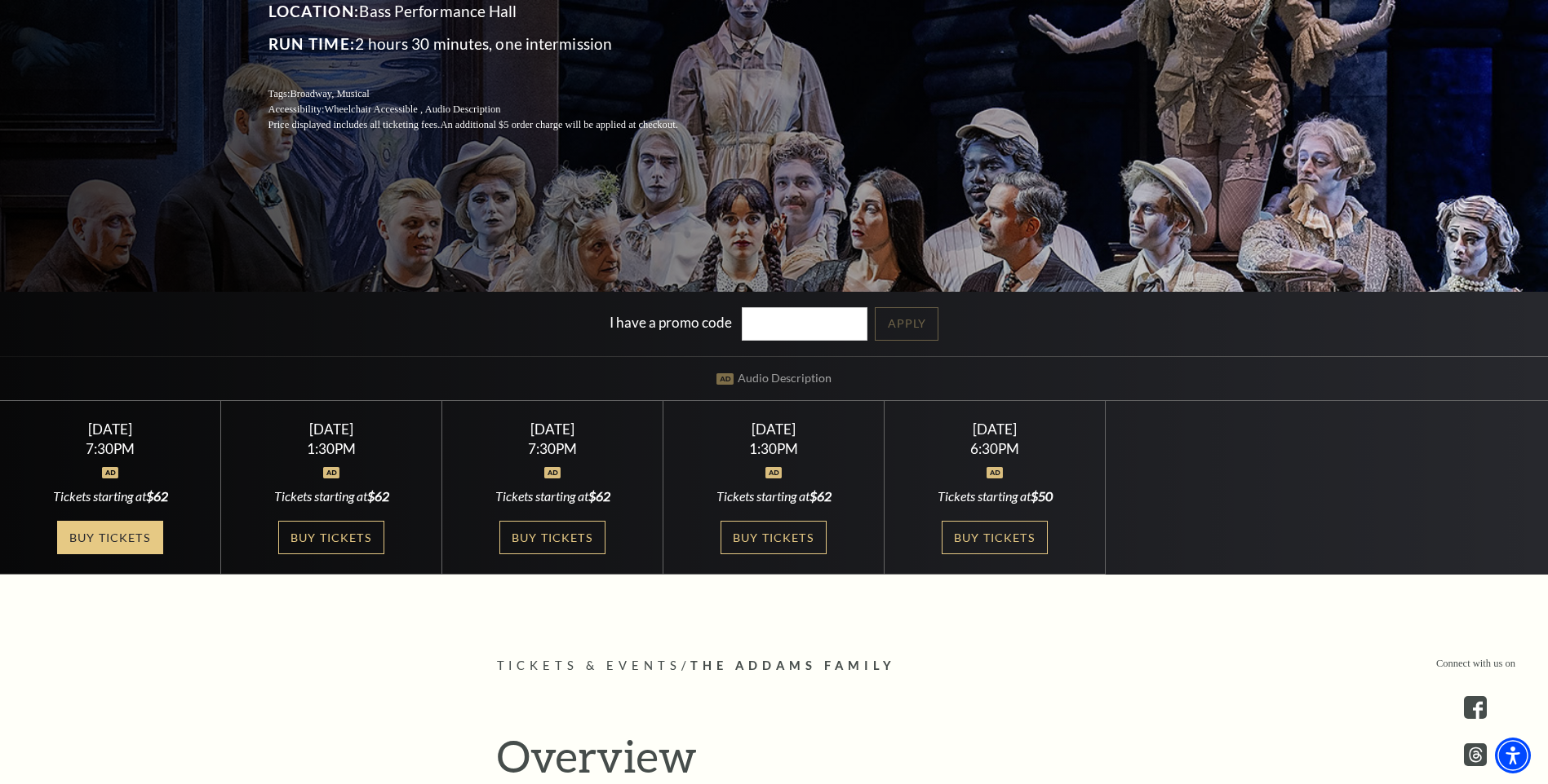
click at [117, 545] on link "Buy Tickets" at bounding box center [110, 537] width 106 height 33
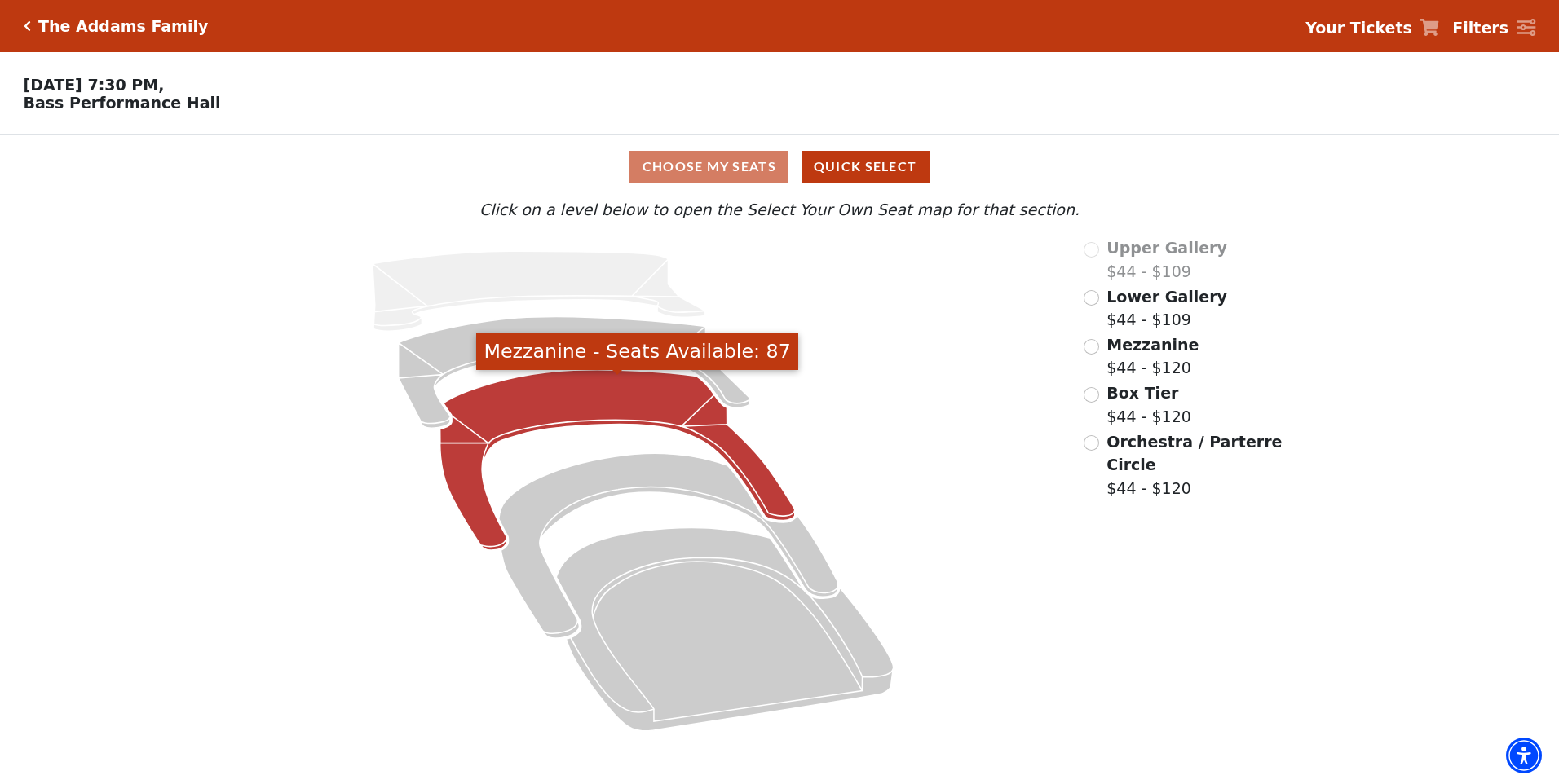
click at [611, 401] on icon "Mezzanine - Seats Available: 87" at bounding box center [617, 461] width 355 height 181
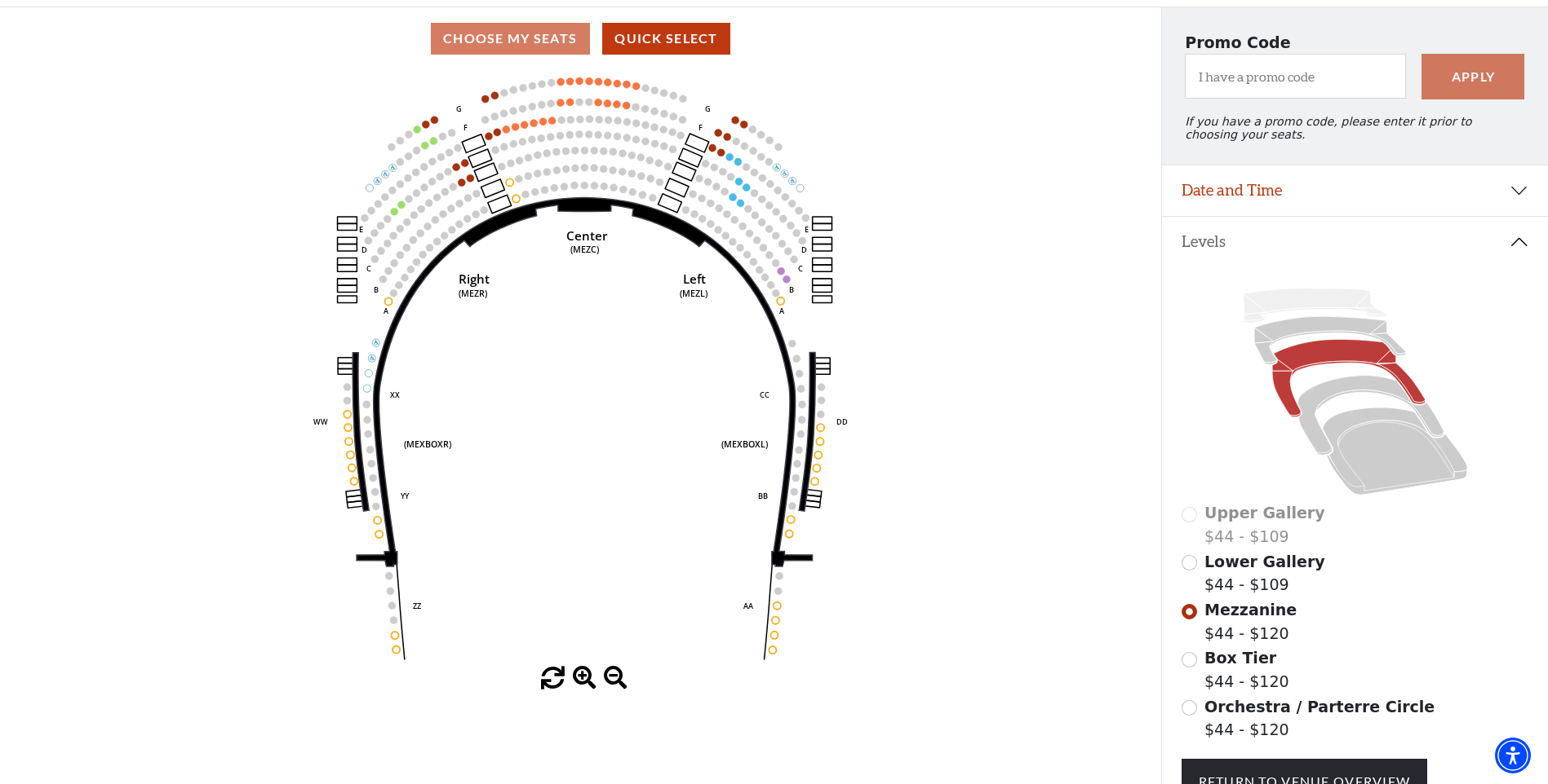
scroll to position [158, 0]
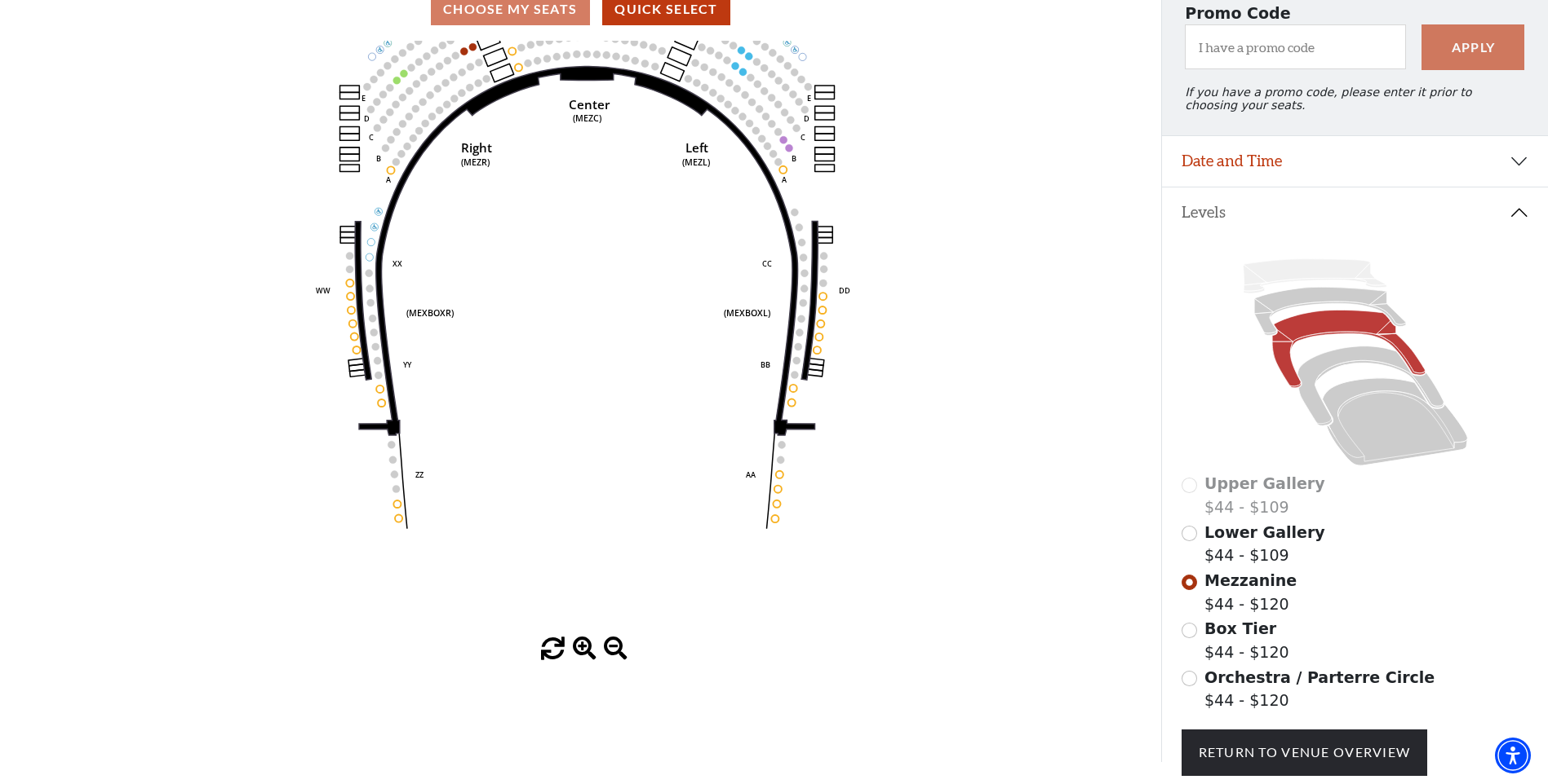
drag, startPoint x: 938, startPoint y: 612, endPoint x: 939, endPoint y: 509, distance: 103.0
click at [939, 509] on icon "Center (MEZC) Right (MEZR) Left (MEZL) (MEXBOXR) (MEXBOXL) XX WW CC DD YY BB ZZ…" at bounding box center [580, 339] width 1044 height 597
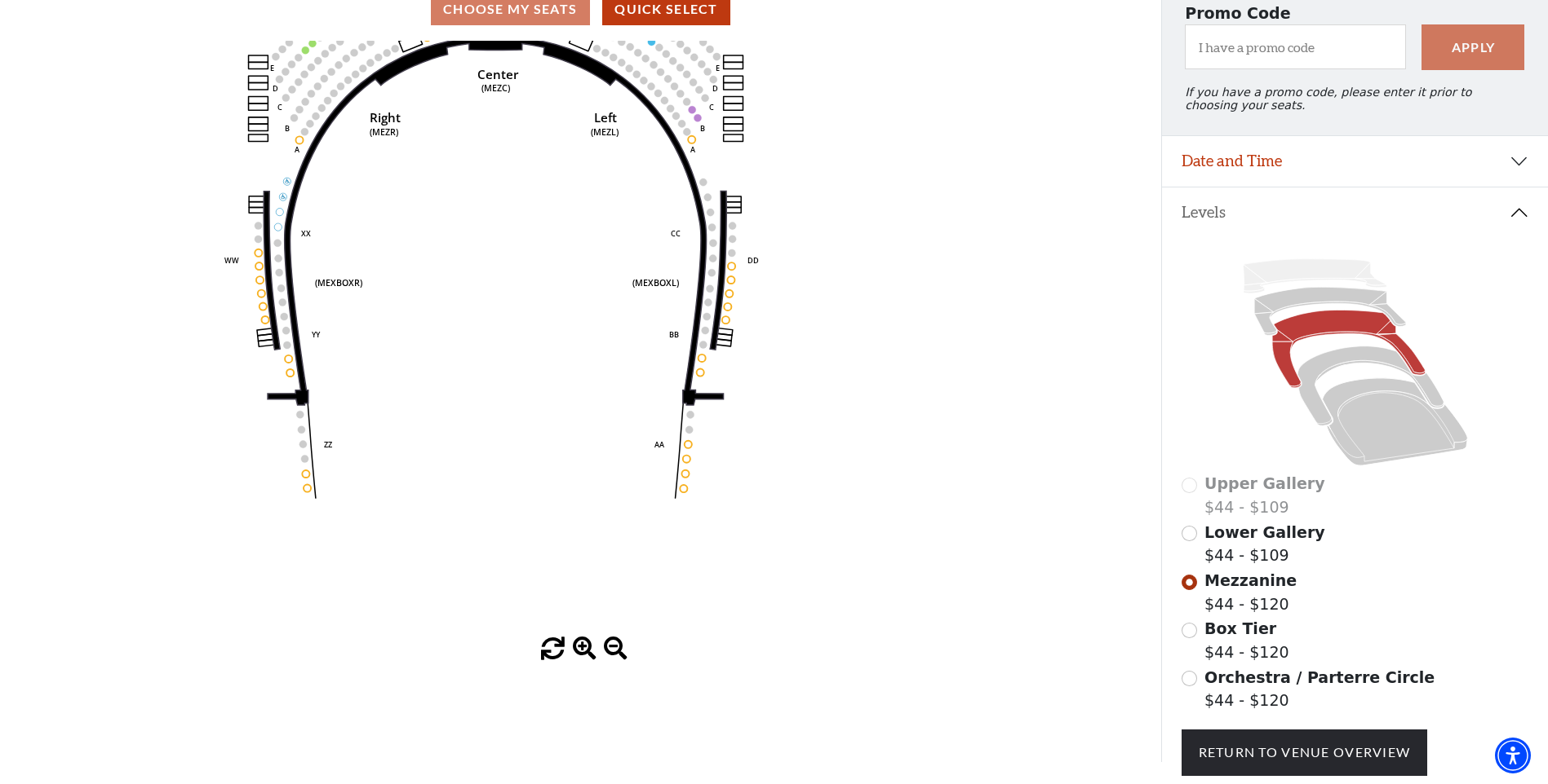
drag, startPoint x: 893, startPoint y: 449, endPoint x: 692, endPoint y: 277, distance: 264.5
click at [798, 423] on icon "Center (MEZC) Right (MEZR) Left (MEZL) (MEXBOXR) (MEXBOXL) XX WW CC DD YY BB ZZ…" at bounding box center [580, 339] width 1044 height 597
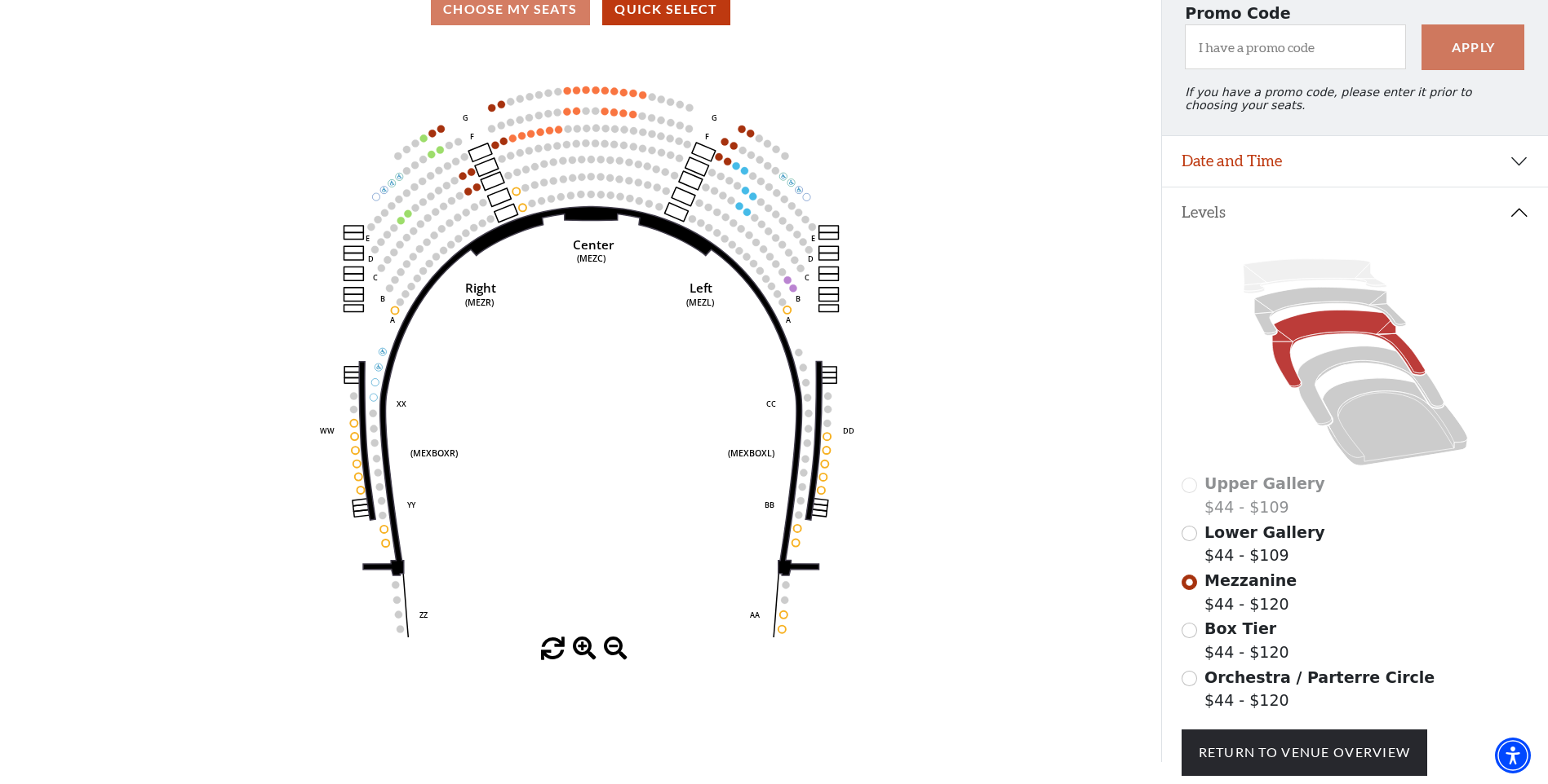
drag, startPoint x: 604, startPoint y: 118, endPoint x: 703, endPoint y: 289, distance: 197.6
click at [703, 289] on text "Left" at bounding box center [701, 287] width 23 height 16
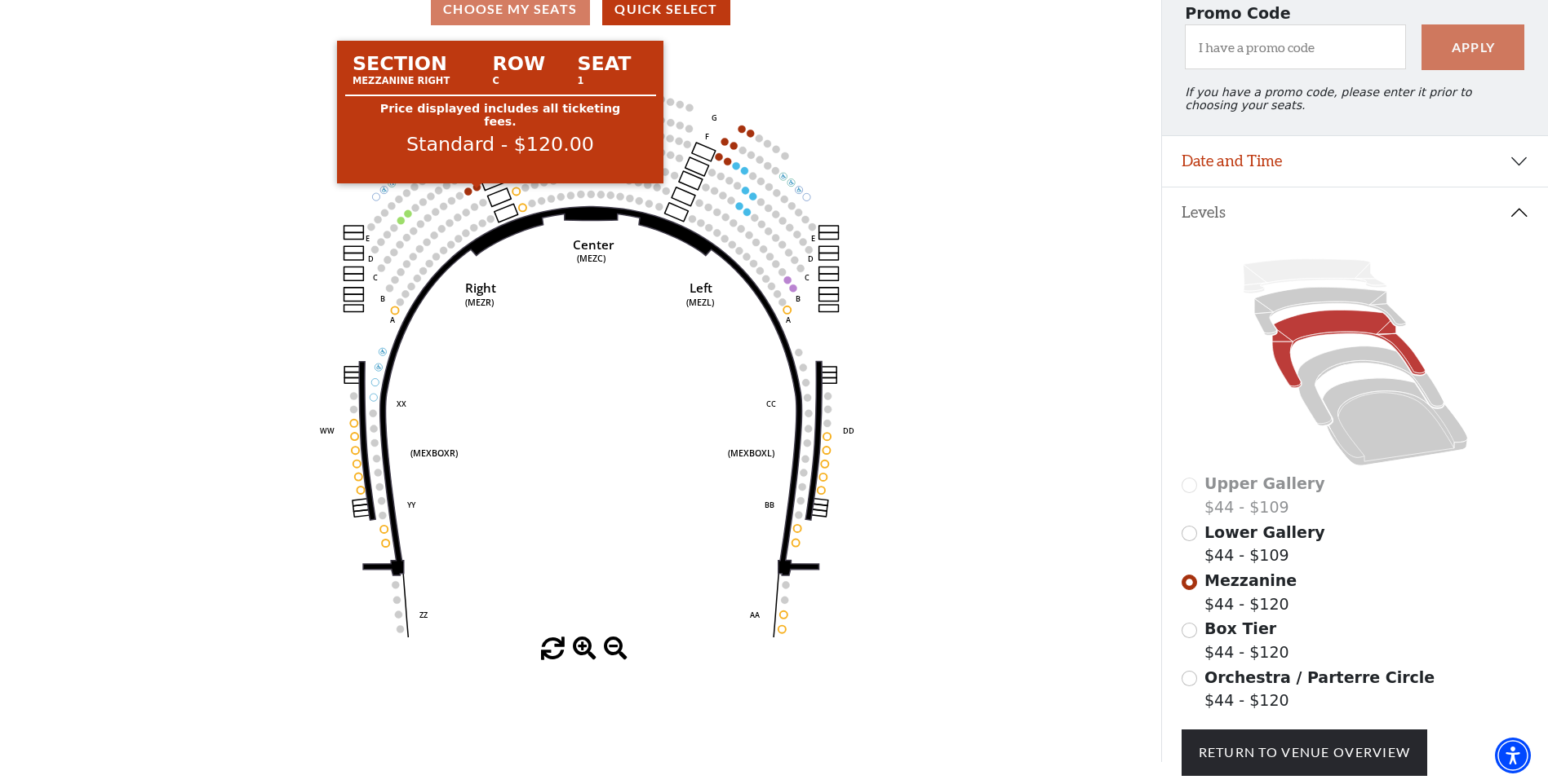
click at [478, 191] on circle at bounding box center [477, 187] width 8 height 8
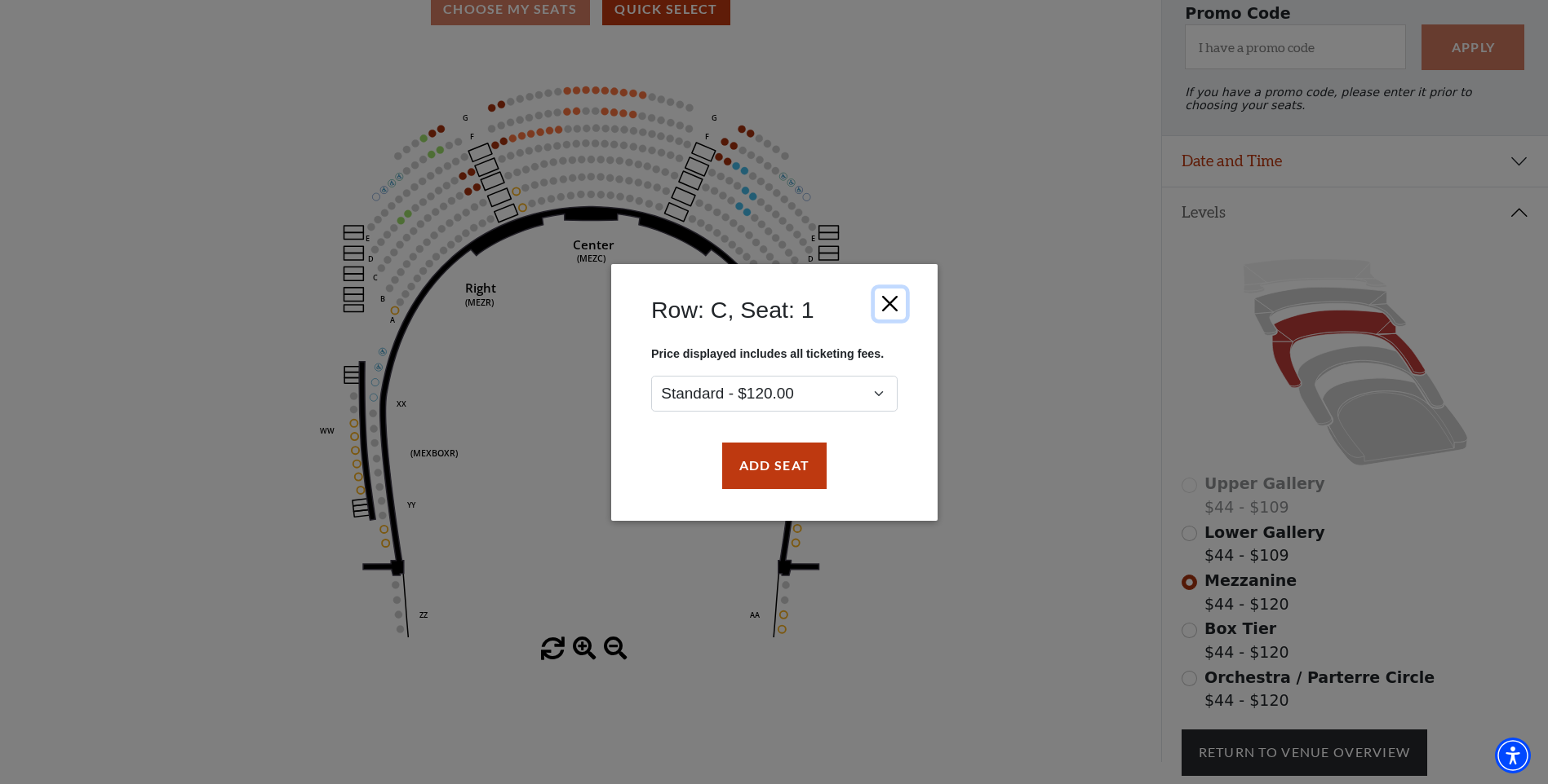
click at [889, 301] on button "Close" at bounding box center [889, 303] width 31 height 31
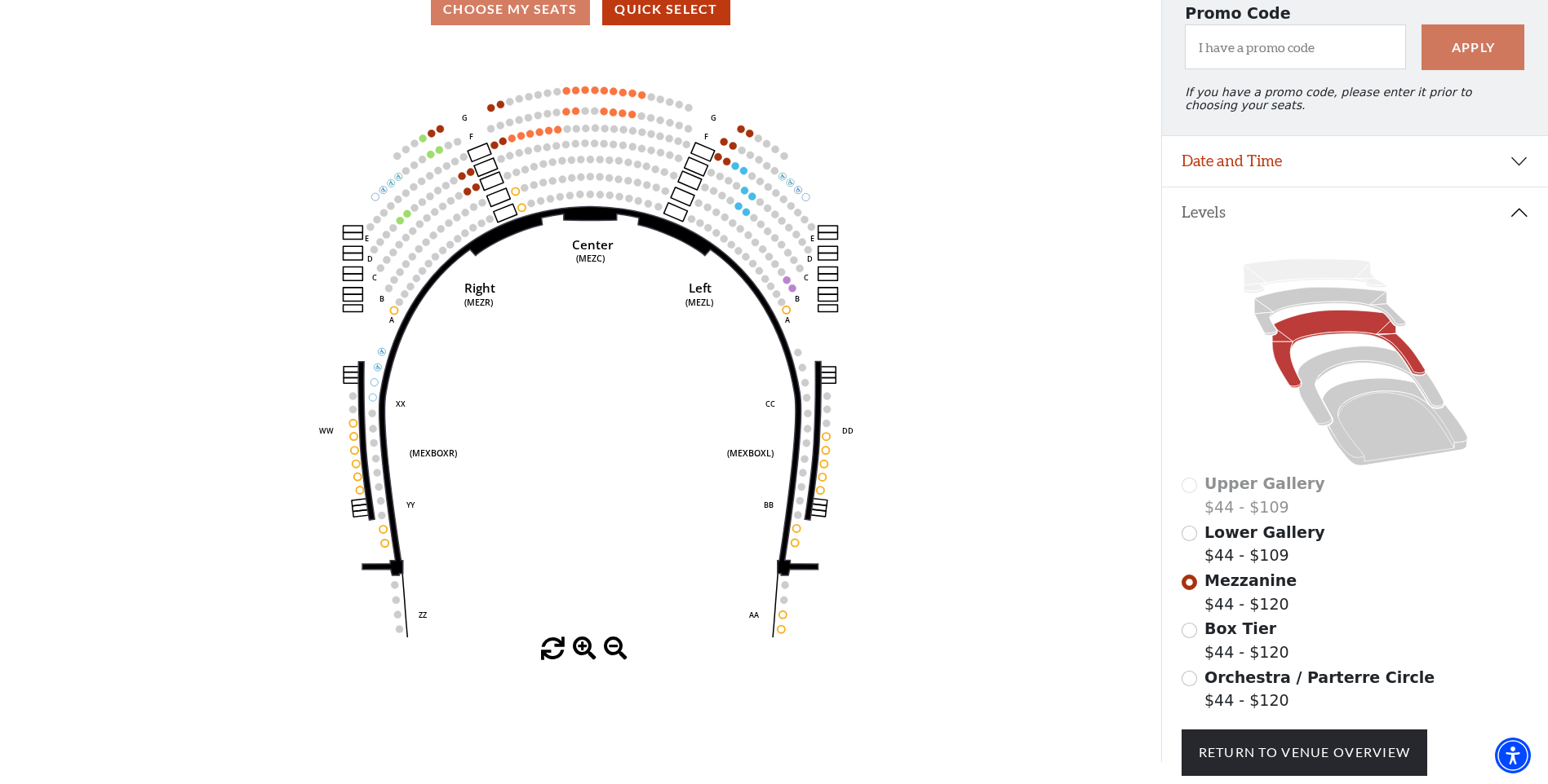
drag, startPoint x: 838, startPoint y: 145, endPoint x: 829, endPoint y: 149, distance: 9.8
